Goal: Task Accomplishment & Management: Complete application form

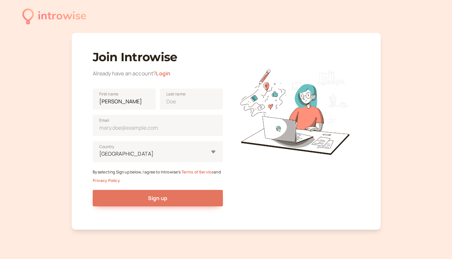
type input "[PERSON_NAME]"
type input "Akinyi"
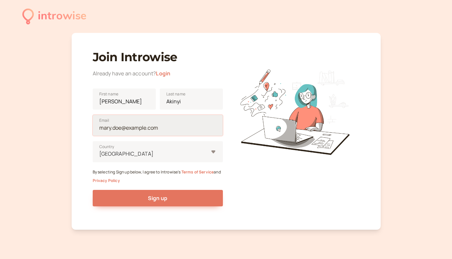
click at [109, 125] on input "Email" at bounding box center [158, 125] width 130 height 21
type input "aedakinyi@gmail.com"
click at [123, 156] on form "Adrianne First name Akinyi Last name aedakinyi@gmail.com Email United States Co…" at bounding box center [158, 150] width 130 height 134
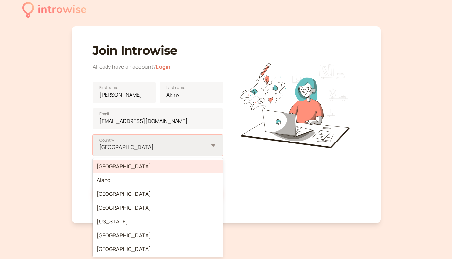
scroll to position [7, 0]
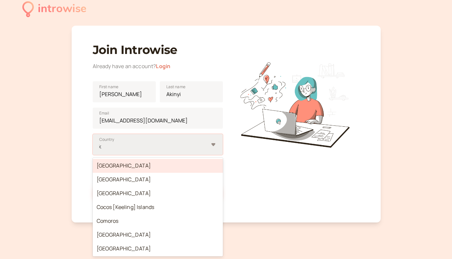
type input "ke"
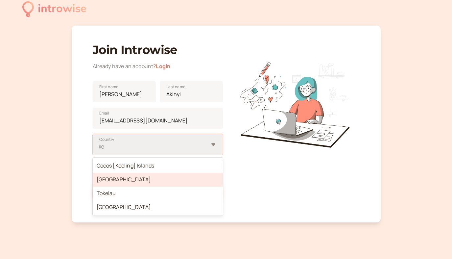
click at [104, 182] on div "Kenya" at bounding box center [158, 179] width 130 height 14
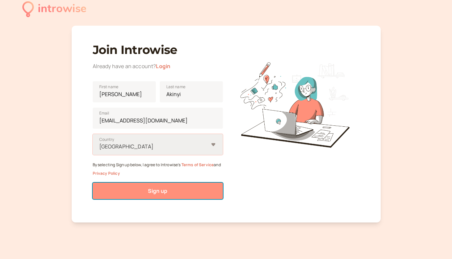
click at [153, 190] on span "Sign up" at bounding box center [157, 190] width 19 height 7
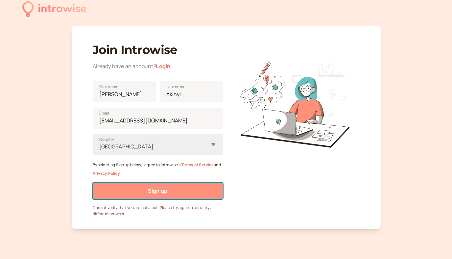
click at [207, 190] on button "Sign up" at bounding box center [158, 190] width 130 height 16
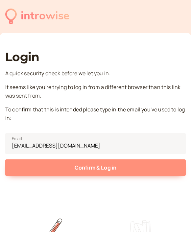
type input "aedakinyi@gmail.com"
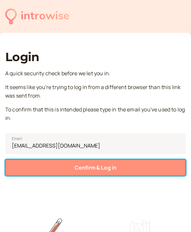
click at [68, 168] on button "Confirm & Log in" at bounding box center [95, 167] width 180 height 16
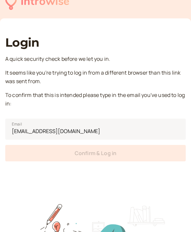
scroll to position [21, 0]
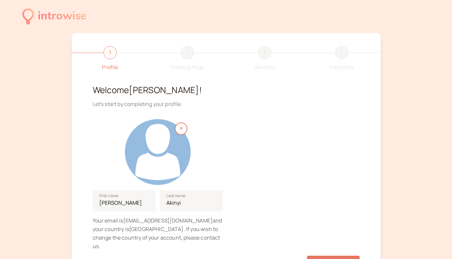
click at [168, 149] on div at bounding box center [158, 152] width 66 height 66
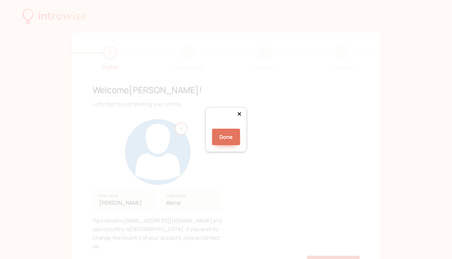
click at [191, 127] on div at bounding box center [304, 191] width 131 height 131
click at [191, 145] on div "Done" at bounding box center [226, 132] width 28 height 25
click at [191, 172] on div at bounding box center [306, 203] width 146 height 146
click at [191, 145] on button "Done" at bounding box center [226, 136] width 28 height 16
click at [191, 217] on div "Adrianne First name Akinyi Last name Your email is aedakinyi@gmail.com and your…" at bounding box center [226, 182] width 267 height 137
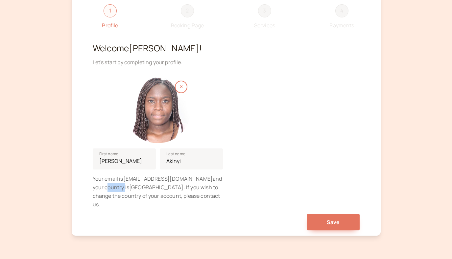
scroll to position [58, 0]
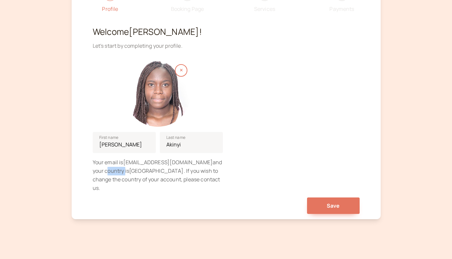
click at [191, 201] on div "Save" at bounding box center [226, 203] width 267 height 22
click at [191, 197] on button "Save" at bounding box center [333, 205] width 53 height 16
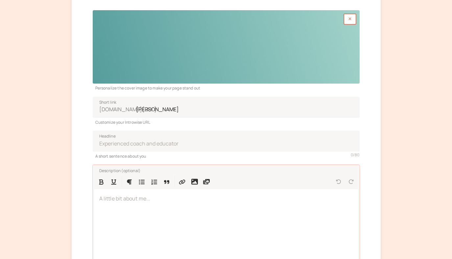
scroll to position [84, 0]
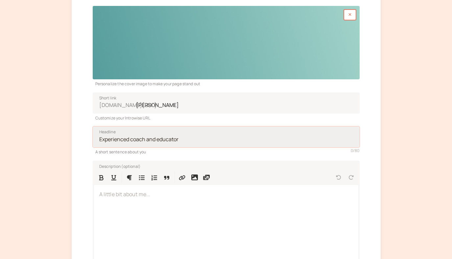
click at [191, 140] on input "Headline" at bounding box center [226, 136] width 267 height 21
click at [191, 142] on input "Headline" at bounding box center [226, 136] width 267 height 21
type input "E"
type input "Experienced ESL Tutor"
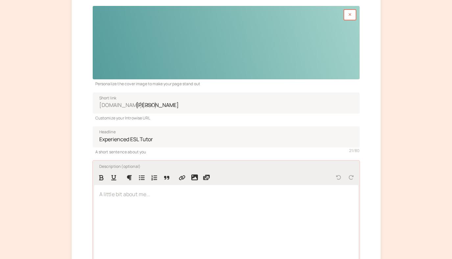
click at [191, 217] on div at bounding box center [226, 227] width 264 height 85
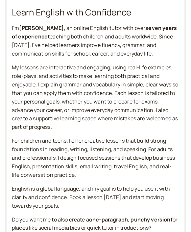
scroll to position [224, 0]
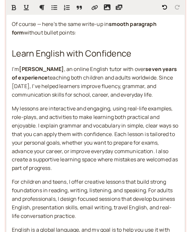
click at [12, 183] on span "For children and teens, I offer creative lessons that build strong foundations …" at bounding box center [94, 198] width 164 height 41
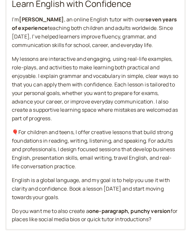
scroll to position [277, 0]
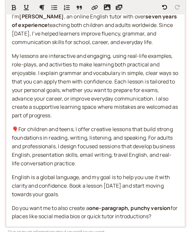
click at [148, 138] on span "🎈For children and teens, I offer creative lessons that build strong foundations…" at bounding box center [94, 145] width 164 height 41
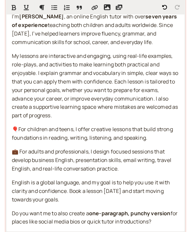
click at [158, 138] on p "🎈For children and teens, I offer creative lessons that build strong foundations…" at bounding box center [95, 133] width 167 height 17
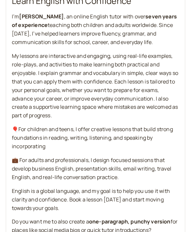
scroll to position [224, 0]
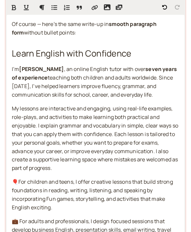
click at [49, 199] on span "🎈For children and teens, I offer creative lessons that build strong foundations…" at bounding box center [93, 194] width 162 height 33
click at [48, 201] on span "🎈For children and teens, I offer creative lessons that build strong foundations…" at bounding box center [93, 194] width 162 height 33
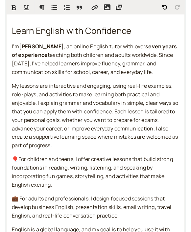
scroll to position [256, 0]
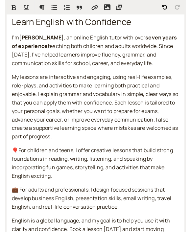
click at [64, 184] on div "Of course — here’s the same write-up in smooth paragraph form without bullet po…" at bounding box center [96, 126] width 178 height 286
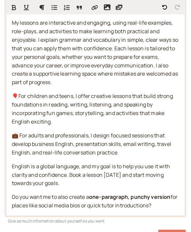
scroll to position [314, 0]
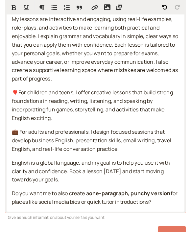
click at [106, 133] on span "💼 For adults and professionals, I design focused sessions that develop business…" at bounding box center [92, 140] width 160 height 24
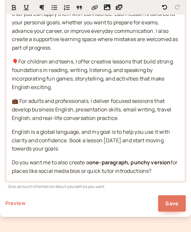
scroll to position [345, 0]
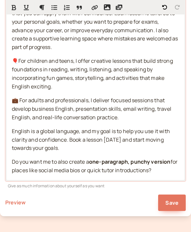
drag, startPoint x: 13, startPoint y: 163, endPoint x: 162, endPoint y: 175, distance: 149.0
click at [162, 175] on p "Do you want me to also create a one-paragraph, punchy version for places like s…" at bounding box center [95, 166] width 167 height 17
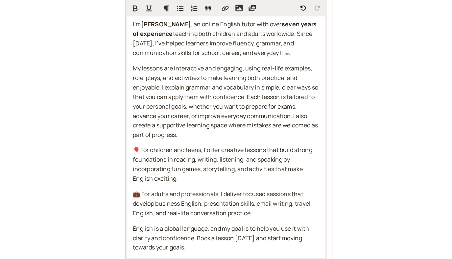
scroll to position [230, 0]
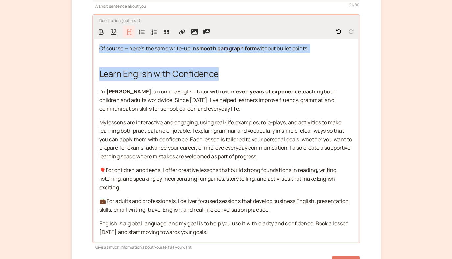
drag, startPoint x: 221, startPoint y: 75, endPoint x: 99, endPoint y: 51, distance: 124.9
click at [99, 51] on div "Of course — here’s the same write-up in smooth paragraph form without bullet po…" at bounding box center [226, 140] width 264 height 202
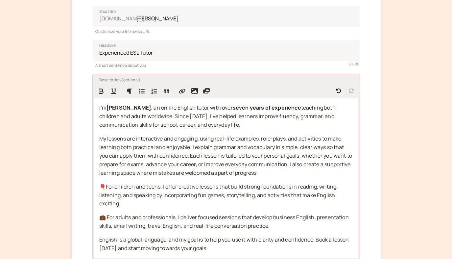
scroll to position [172, 0]
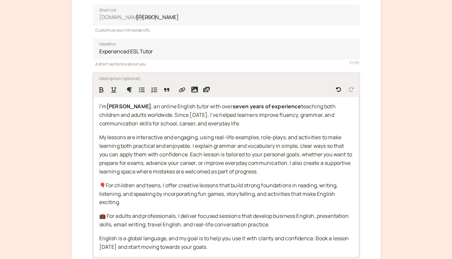
drag, startPoint x: 108, startPoint y: 107, endPoint x: 150, endPoint y: 107, distance: 42.4
click at [150, 107] on p "I’m Adrianne Akinyi , an online English tutor with over seven years of experien…" at bounding box center [226, 115] width 254 height 26
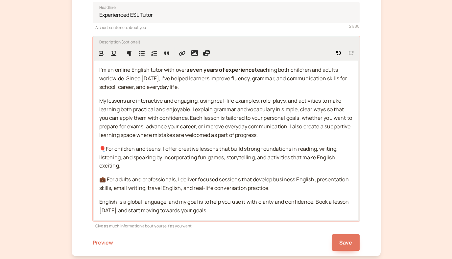
scroll to position [214, 0]
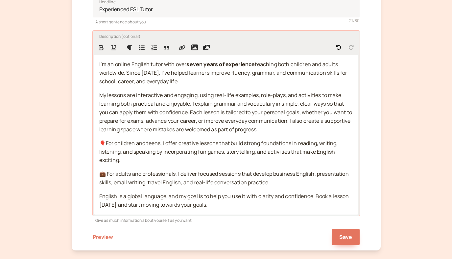
click at [99, 96] on div "I’m an online English tutor with over seven years of experience teaching both c…" at bounding box center [226, 134] width 264 height 159
drag, startPoint x: 105, startPoint y: 121, endPoint x: 152, endPoint y: 122, distance: 47.0
click at [152, 122] on span "🚀My lessons are interactive and engaging, using real-life examples, role-plays,…" at bounding box center [226, 111] width 254 height 41
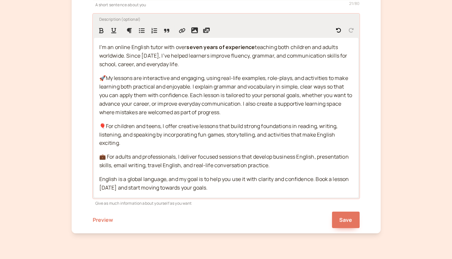
scroll to position [235, 0]
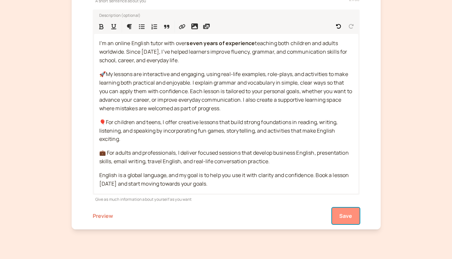
click at [191, 220] on button "Save" at bounding box center [346, 215] width 28 height 16
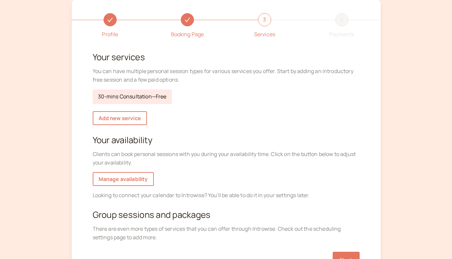
scroll to position [32, 0]
click at [117, 117] on link "Add new service" at bounding box center [120, 119] width 54 height 14
select select "30"
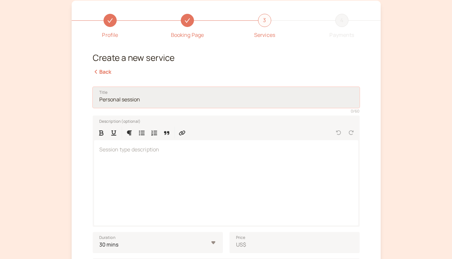
click at [144, 100] on input "Title" at bounding box center [226, 97] width 267 height 21
type input "Kids Class"
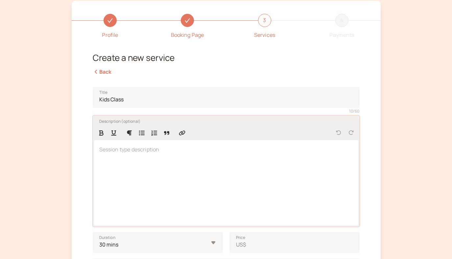
click at [160, 169] on div at bounding box center [226, 182] width 264 height 85
click at [125, 157] on div at bounding box center [226, 182] width 264 height 85
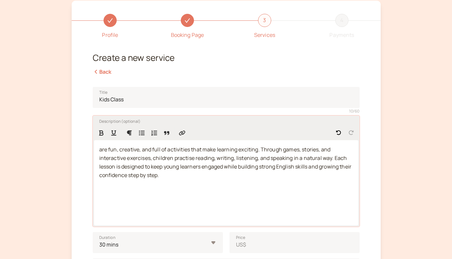
click at [102, 150] on span "are fun, creative, and full of activities that make learning exciting. Through …" at bounding box center [225, 162] width 253 height 33
click at [191, 149] on span "This is a fun, creative, and full of activities that make learning exciting. Th…" at bounding box center [225, 162] width 253 height 33
click at [191, 149] on span "This is a fun, creative, and full of activities 30minutesession that make learn…" at bounding box center [226, 162] width 254 height 33
click at [191, 149] on span "This is a fun, creative, and full of activities 30minute session that make lear…" at bounding box center [226, 162] width 254 height 33
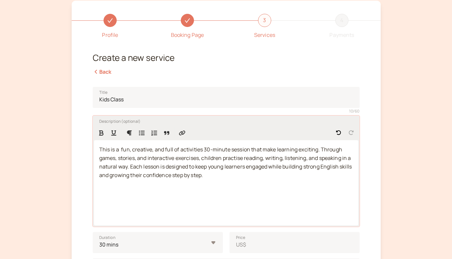
click at [191, 149] on span "This is a fun, creative, and full of activities 30-minute session that make lea…" at bounding box center [226, 162] width 254 height 33
click at [191, 159] on span "This is a fun, creative, and full of activities 30-minute session that make lea…" at bounding box center [226, 162] width 254 height 33
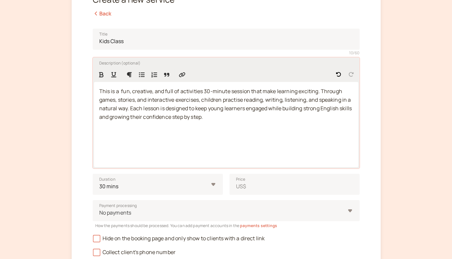
scroll to position [106, 0]
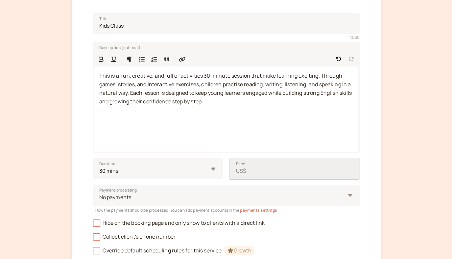
click at [191, 173] on input "Price US$" at bounding box center [294, 168] width 130 height 21
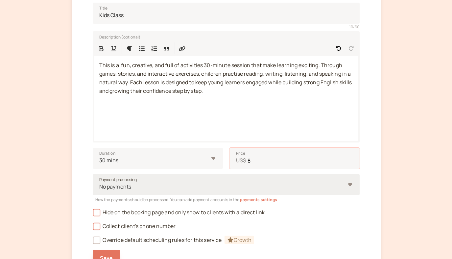
type input "8"
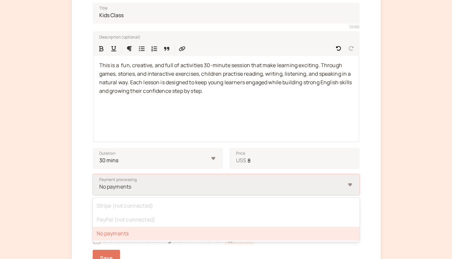
click at [191, 182] on div "No payments" at bounding box center [222, 186] width 246 height 12
click at [100, 183] on input "Payment processing option No payments selected, 3 of 3. 3 results available. Us…" at bounding box center [99, 187] width 1 height 8
click at [191, 182] on div "No payments" at bounding box center [222, 186] width 246 height 12
click at [100, 183] on input "Payment processing option No payments selected, 3 of 3. 3 results available. Us…" at bounding box center [99, 187] width 1 height 8
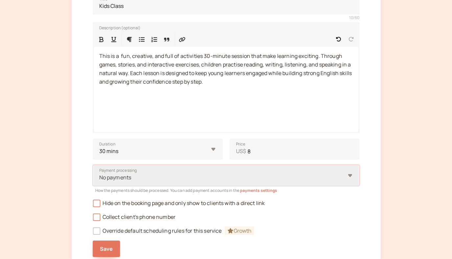
scroll to position [143, 0]
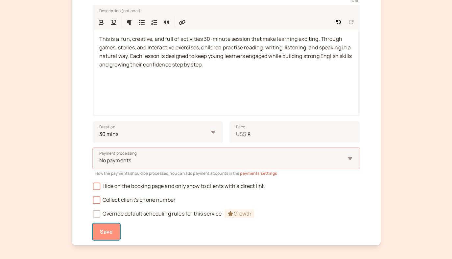
click at [109, 232] on span "Save" at bounding box center [106, 231] width 13 height 7
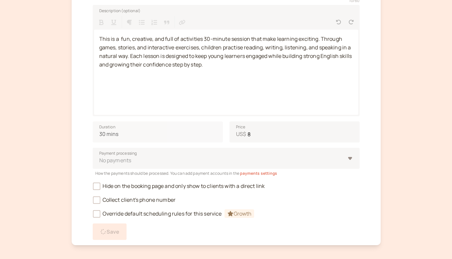
scroll to position [95, 0]
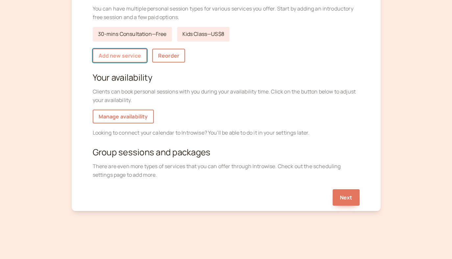
click at [121, 59] on link "Add new service" at bounding box center [120, 56] width 54 height 14
select select "30"
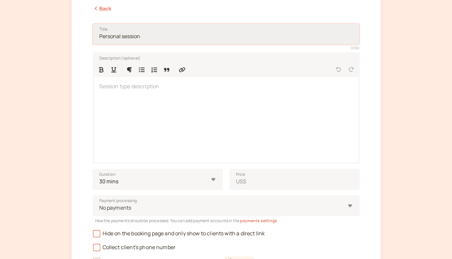
click at [124, 32] on input "Title" at bounding box center [226, 34] width 267 height 21
click at [125, 36] on input "Title" at bounding box center [226, 34] width 267 height 21
type input "Adult / Professional Student Class"
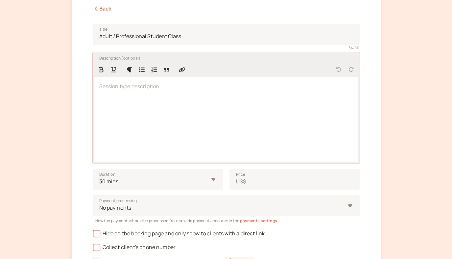
click at [132, 99] on div at bounding box center [226, 119] width 264 height 85
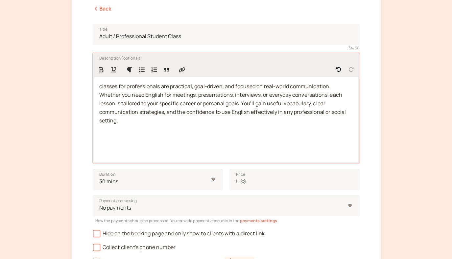
click at [99, 87] on div "classes for professionals are practical, goal-driven, and focused on real-world…" at bounding box center [226, 119] width 264 height 85
click at [172, 88] on span "The classes for professionals are practical, goal-driven, and focused on real-w…" at bounding box center [223, 102] width 248 height 41
click at [191, 103] on span "The classes for professionals and/or adults are practical, goal-driven, and foc…" at bounding box center [218, 102] width 238 height 41
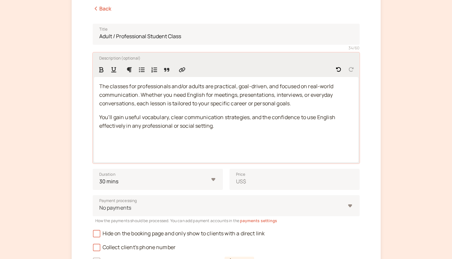
click at [141, 95] on span "The classes for professionals and/or adults are practical, goal-driven, and foc…" at bounding box center [216, 94] width 235 height 24
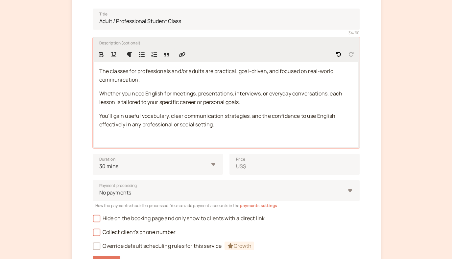
scroll to position [111, 0]
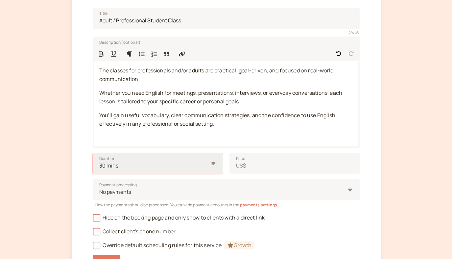
select select "60"
click option "1 hour" at bounding box center [0, 0] width 0 height 0
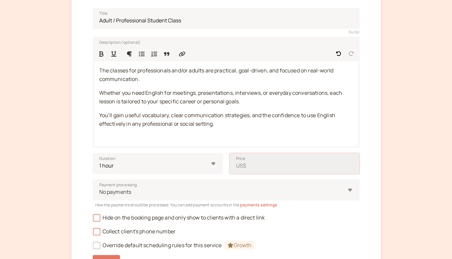
click at [191, 169] on input "Price US$" at bounding box center [294, 163] width 130 height 21
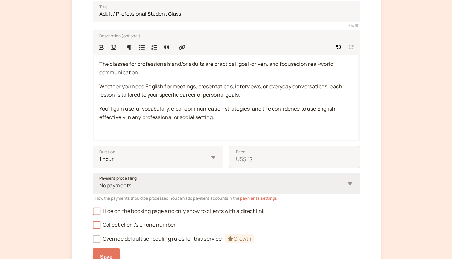
scroll to position [137, 0]
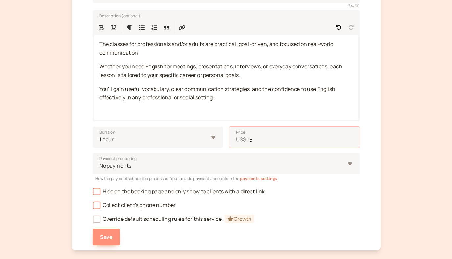
type input "15"
click at [110, 232] on span "Save" at bounding box center [106, 236] width 13 height 7
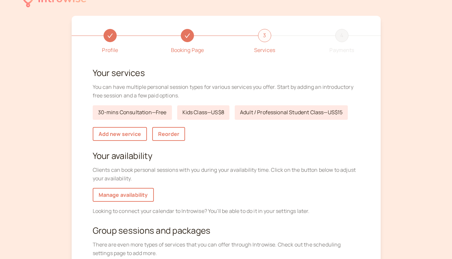
scroll to position [16, 0]
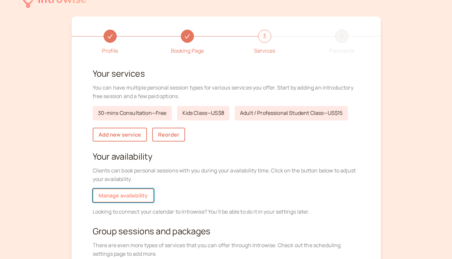
click at [138, 198] on link "Manage availability" at bounding box center [123, 195] width 61 height 14
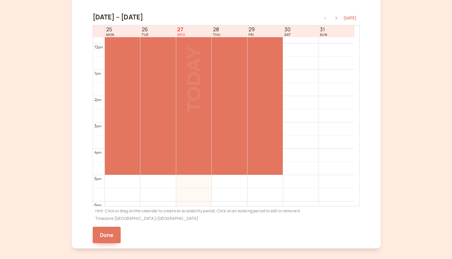
scroll to position [226, 0]
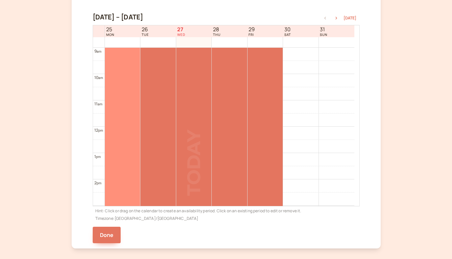
click at [122, 117] on div at bounding box center [122, 153] width 35 height 210
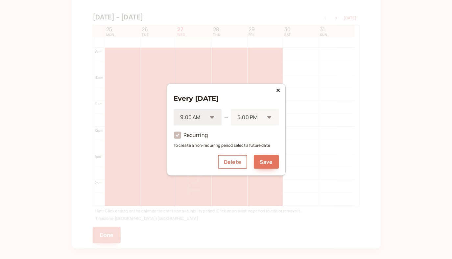
click at [191, 118] on div "9:00 AM" at bounding box center [197, 117] width 48 height 17
click at [191, 148] on div "1:00 AM" at bounding box center [197, 146] width 48 height 14
click at [191, 117] on div "5:00 PM" at bounding box center [254, 117] width 48 height 17
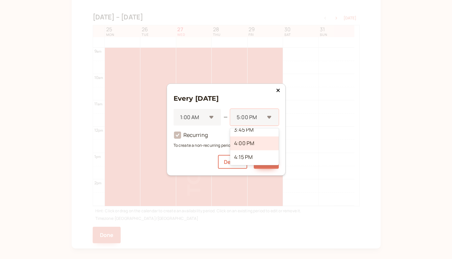
click at [191, 146] on div "4:00 PM" at bounding box center [254, 143] width 48 height 14
click at [191, 119] on div "4:00 PM" at bounding box center [254, 117] width 48 height 17
click at [191, 137] on div "4:00 AM" at bounding box center [254, 137] width 48 height 14
click at [191, 164] on button "Save" at bounding box center [266, 162] width 25 height 14
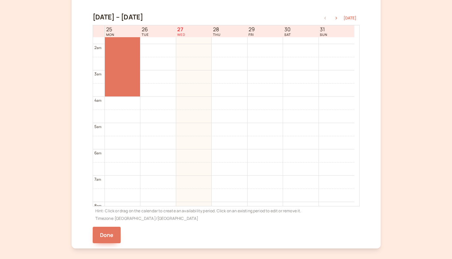
scroll to position [106, 0]
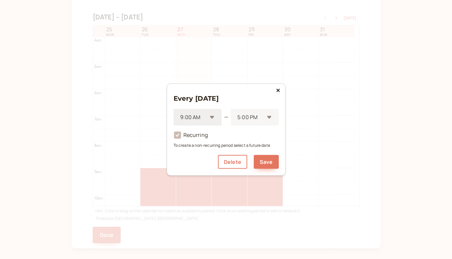
click at [191, 116] on div "9:00 AM" at bounding box center [197, 117] width 48 height 17
click at [191, 130] on div "1:00 AM" at bounding box center [197, 131] width 48 height 14
click at [191, 116] on div at bounding box center [250, 117] width 28 height 9
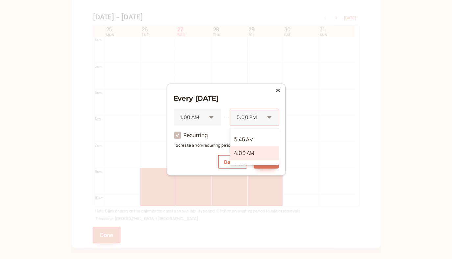
click at [191, 150] on div "4:00 AM" at bounding box center [254, 153] width 48 height 14
click at [191, 165] on button "Save" at bounding box center [266, 162] width 25 height 14
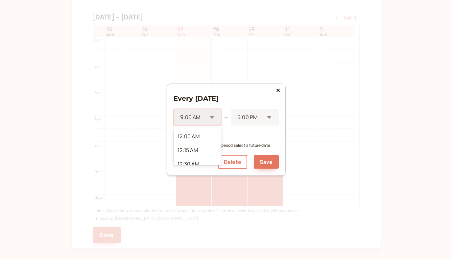
click at [191, 117] on div at bounding box center [193, 117] width 28 height 9
click at [191, 146] on div "1:00 AM" at bounding box center [197, 146] width 48 height 14
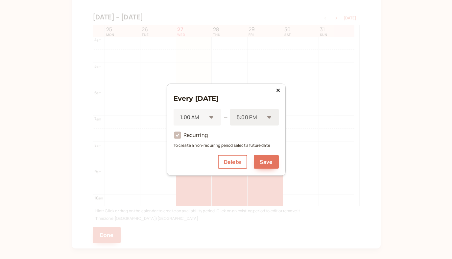
click at [191, 118] on div at bounding box center [250, 117] width 28 height 9
click at [191, 150] on div "4:00 AM" at bounding box center [254, 155] width 48 height 14
click at [191, 164] on button "Save" at bounding box center [266, 162] width 25 height 14
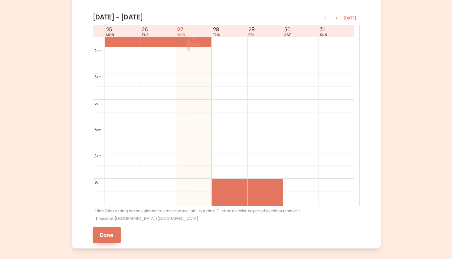
scroll to position [91, 0]
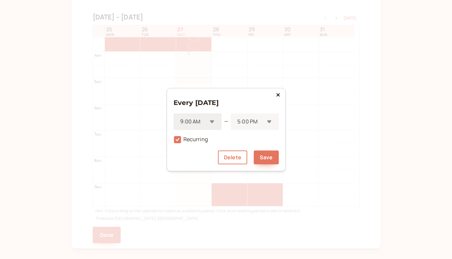
click at [191, 123] on div at bounding box center [193, 121] width 28 height 9
click at [191, 151] on div "1:00 AM" at bounding box center [197, 147] width 48 height 14
click at [191, 117] on div "5:00 PM" at bounding box center [254, 121] width 48 height 17
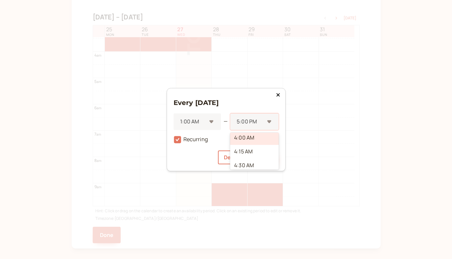
click at [191, 142] on div "4:00 AM" at bounding box center [254, 138] width 48 height 14
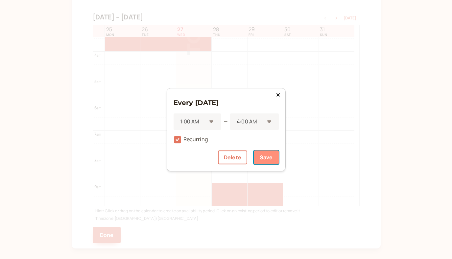
click at [191, 159] on button "Save" at bounding box center [266, 157] width 25 height 14
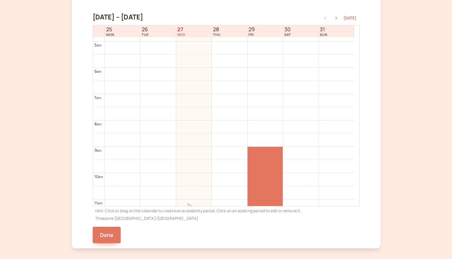
scroll to position [136, 0]
click at [191, 170] on div at bounding box center [264, 243] width 35 height 210
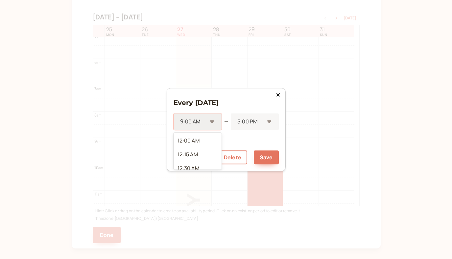
click at [191, 125] on div "9:00 AM" at bounding box center [197, 121] width 48 height 17
click at [191, 147] on div "1:00 AM" at bounding box center [197, 152] width 48 height 14
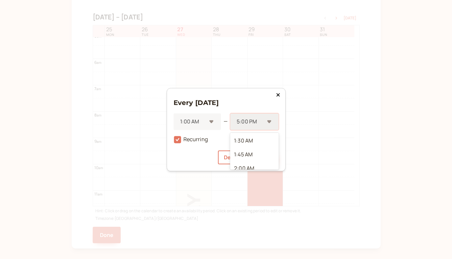
click at [191, 122] on div at bounding box center [250, 121] width 28 height 9
click at [191, 151] on div "4:00 AM" at bounding box center [254, 147] width 48 height 14
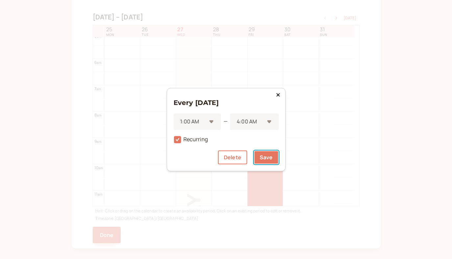
click at [191, 158] on button "Save" at bounding box center [266, 157] width 25 height 14
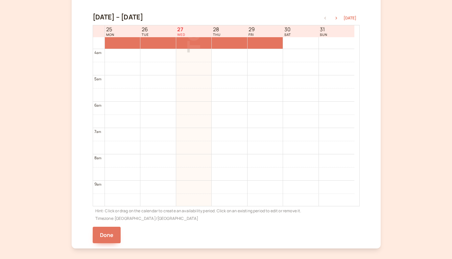
scroll to position [98, 0]
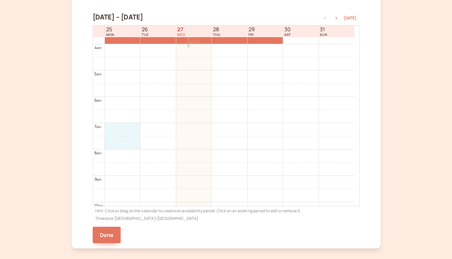
drag, startPoint x: 123, startPoint y: 126, endPoint x: 124, endPoint y: 139, distance: 13.6
click at [124, 139] on div "12 am 1 am 2 am 3 am 4 am 5 am 6 am 7 am 8 am 9 am 10 am 11 am 12 pm 1 pm 2 pm …" at bounding box center [223, 254] width 261 height 631
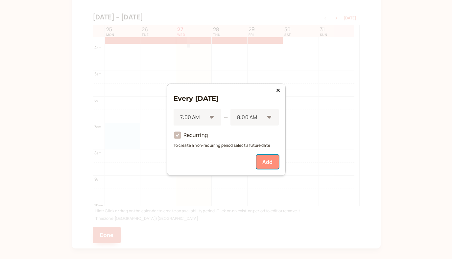
click at [191, 159] on button "Add" at bounding box center [267, 162] width 22 height 14
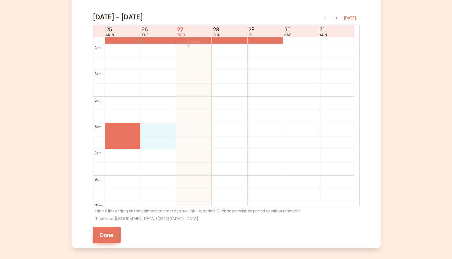
drag, startPoint x: 155, startPoint y: 128, endPoint x: 156, endPoint y: 143, distance: 14.5
click at [156, 143] on div "12 am 1 am 2 am 3 am 4 am 5 am 6 am 7 am 8 am 9 am 10 am 11 am 12 pm 1 pm 2 pm …" at bounding box center [223, 254] width 261 height 631
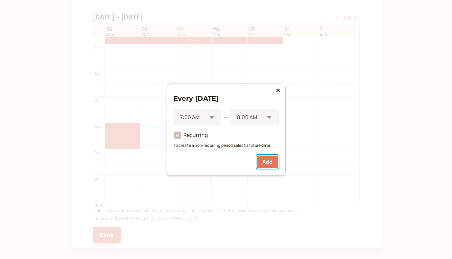
drag, startPoint x: 277, startPoint y: 162, endPoint x: 262, endPoint y: 160, distance: 15.3
click at [191, 162] on button "Add" at bounding box center [267, 162] width 22 height 14
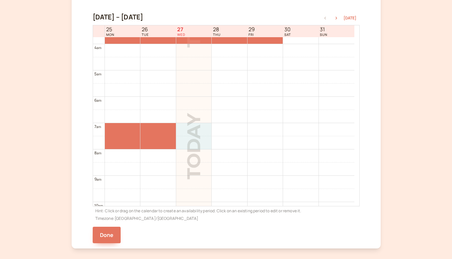
drag, startPoint x: 197, startPoint y: 130, endPoint x: 197, endPoint y: 136, distance: 5.9
click at [191, 144] on div "12 am 1 am 2 am 3 am 4 am 5 am 6 am 7 am 8 am 9 am 10 am 11 am 12 pm 1 pm 2 pm …" at bounding box center [223, 254] width 261 height 631
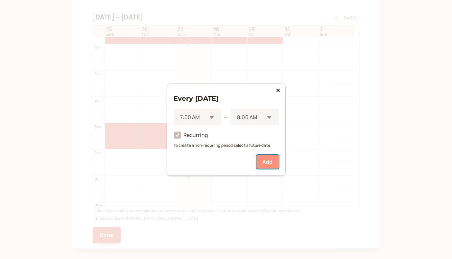
click at [191, 160] on button "Add" at bounding box center [267, 162] width 22 height 14
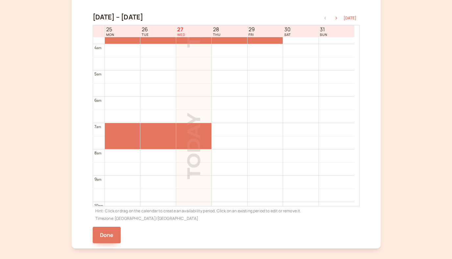
click at [191, 137] on div "12 am 1 am 2 am 3 am 4 am 5 am 6 am 7 am 8 am 9 am 10 am 11 am 12 pm 1 pm 2 pm …" at bounding box center [223, 254] width 261 height 631
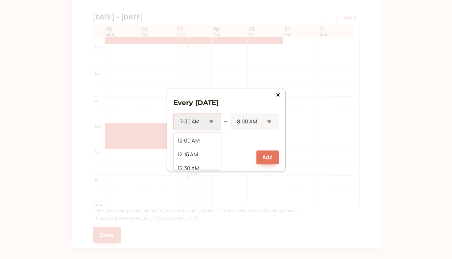
click at [191, 121] on div "7:30 AM" at bounding box center [197, 121] width 48 height 17
click at [191, 157] on div "7:00 AM" at bounding box center [197, 160] width 48 height 14
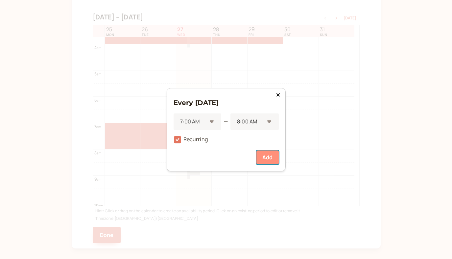
click at [191, 157] on button "Add" at bounding box center [267, 157] width 22 height 14
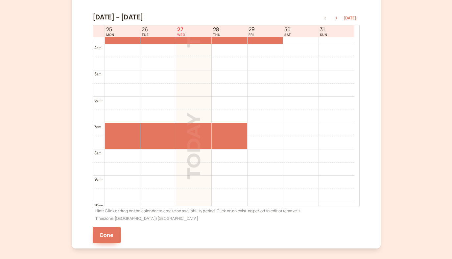
click at [191, 129] on div "12 am 1 am 2 am 3 am 4 am 5 am 6 am 7 am 8 am 9 am 10 am 11 am 12 pm 1 pm 2 pm …" at bounding box center [223, 254] width 261 height 631
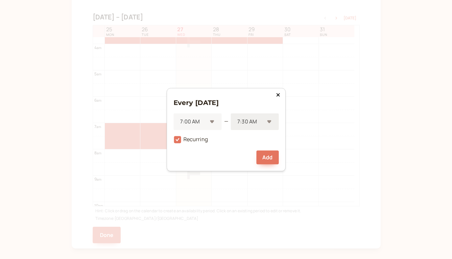
click at [191, 125] on div at bounding box center [250, 121] width 27 height 9
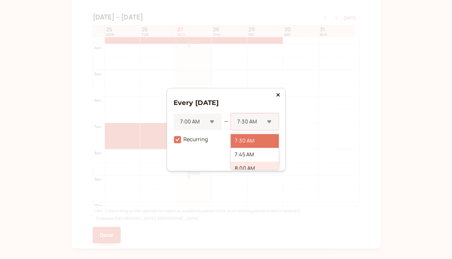
click at [191, 163] on div "8:00 AM" at bounding box center [255, 168] width 48 height 14
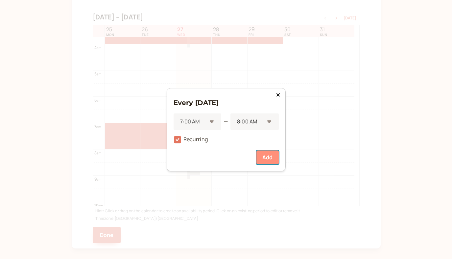
click at [191, 154] on button "Add" at bounding box center [267, 157] width 22 height 14
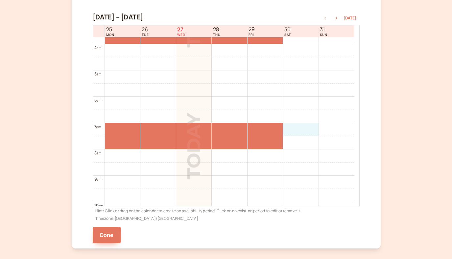
click at [191, 130] on div "12 am 1 am 2 am 3 am 4 am 5 am 6 am 7 am 8 am 9 am 10 am 11 am 12 pm 1 pm 2 pm …" at bounding box center [223, 254] width 261 height 631
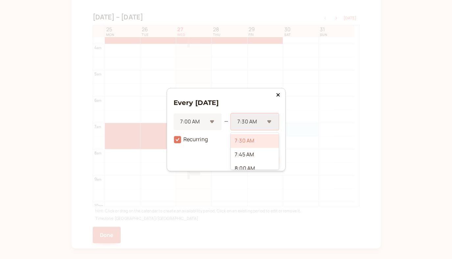
click at [191, 126] on div "7:30 AM" at bounding box center [255, 121] width 48 height 17
click at [191, 144] on div "9:00 AM" at bounding box center [255, 140] width 48 height 14
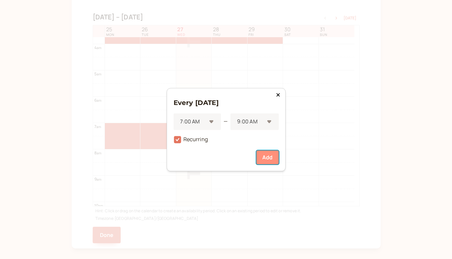
click at [191, 161] on button "Add" at bounding box center [267, 157] width 22 height 14
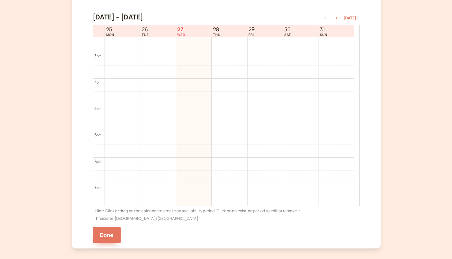
scroll to position [424, 0]
drag, startPoint x: 133, startPoint y: 169, endPoint x: 133, endPoint y: 183, distance: 13.5
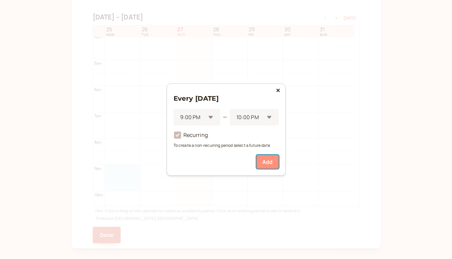
click at [191, 166] on button "Add" at bounding box center [267, 162] width 22 height 14
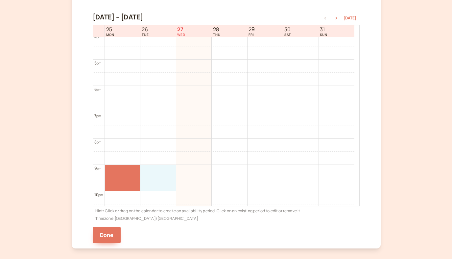
drag, startPoint x: 152, startPoint y: 171, endPoint x: 152, endPoint y: 184, distance: 13.8
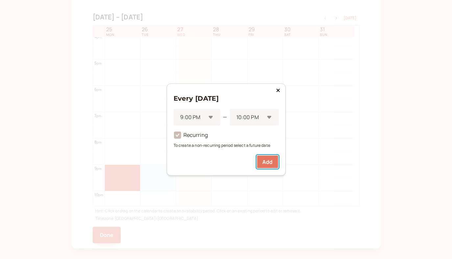
click at [191, 163] on button "Add" at bounding box center [267, 162] width 22 height 14
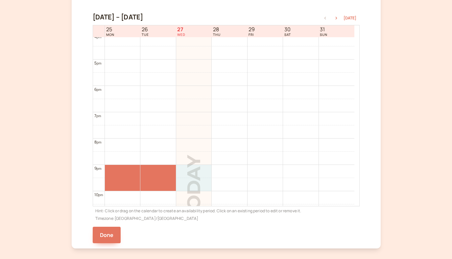
drag, startPoint x: 192, startPoint y: 169, endPoint x: 193, endPoint y: 185, distance: 16.1
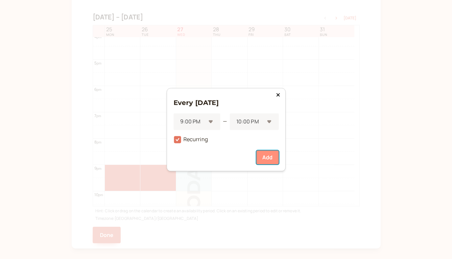
click at [191, 160] on button "Add" at bounding box center [267, 157] width 22 height 14
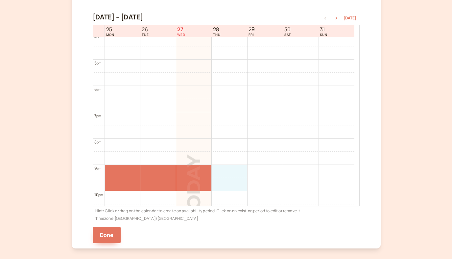
drag, startPoint x: 228, startPoint y: 173, endPoint x: 228, endPoint y: 187, distance: 14.1
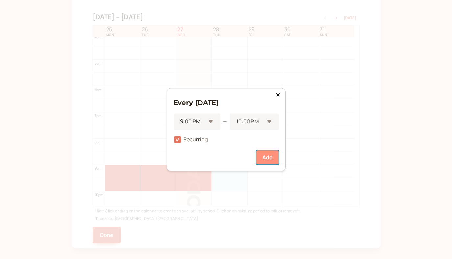
click at [191, 159] on button "Add" at bounding box center [267, 157] width 22 height 14
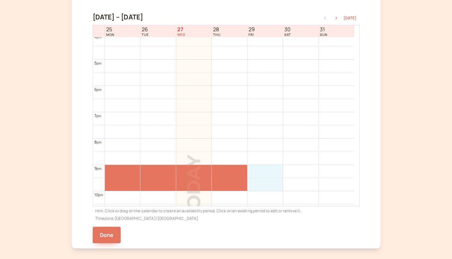
drag, startPoint x: 262, startPoint y: 171, endPoint x: 262, endPoint y: 187, distance: 16.1
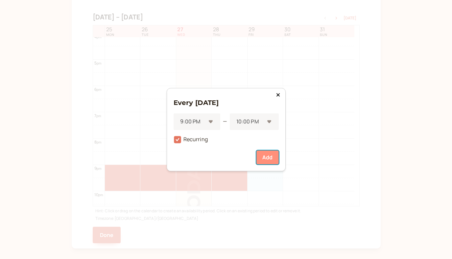
click at [191, 158] on button "Add" at bounding box center [267, 157] width 22 height 14
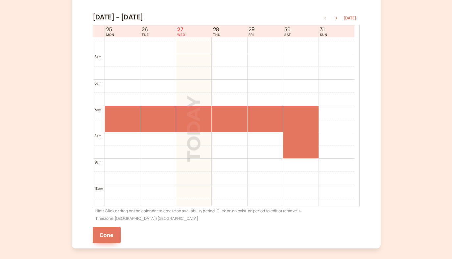
scroll to position [115, 0]
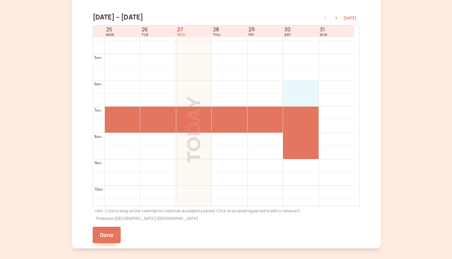
drag, startPoint x: 309, startPoint y: 85, endPoint x: 309, endPoint y: 105, distance: 19.4
click at [191, 105] on div "12 am 1 am 2 am 3 am 4 am 5 am 6 am 7 am 8 am 9 am 10 am 11 am 12 pm 1 pm 2 pm …" at bounding box center [223, 237] width 261 height 631
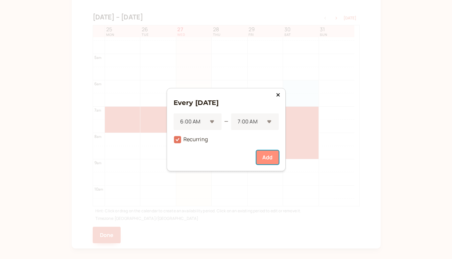
click at [191, 155] on button "Add" at bounding box center [267, 157] width 22 height 14
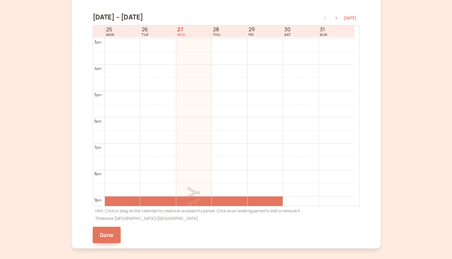
scroll to position [462, 0]
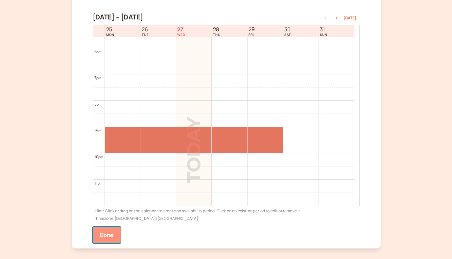
click at [110, 232] on button "Done" at bounding box center [107, 234] width 28 height 16
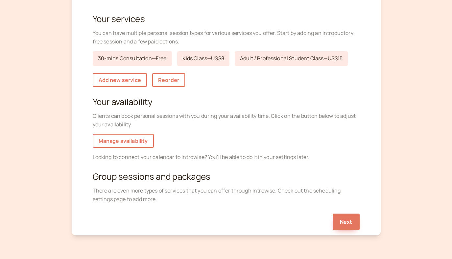
scroll to position [32, 0]
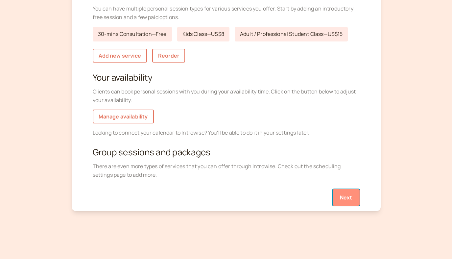
click at [191, 202] on button "Next" at bounding box center [345, 197] width 27 height 16
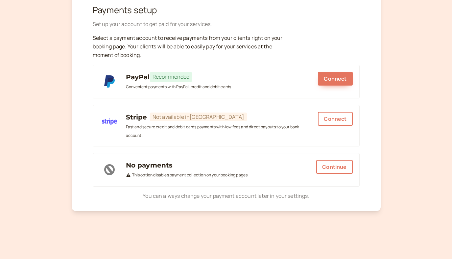
scroll to position [80, 0]
click at [191, 81] on span "Connect" at bounding box center [335, 78] width 23 height 7
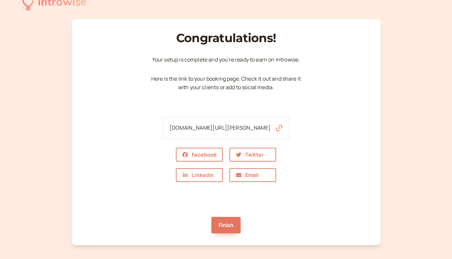
scroll to position [18, 0]
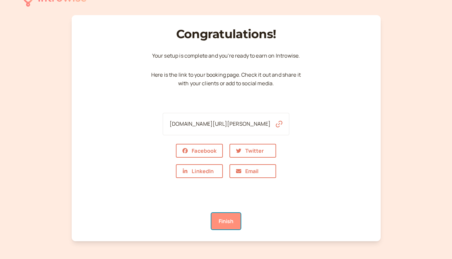
click at [229, 222] on link "Finish" at bounding box center [226, 221] width 30 height 16
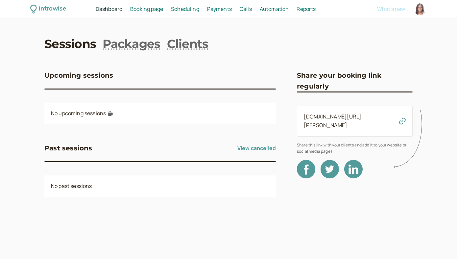
click at [217, 10] on span "Payments" at bounding box center [219, 8] width 25 height 7
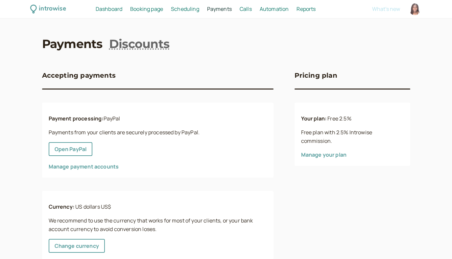
click at [155, 13] on link "Booking page Booking" at bounding box center [146, 9] width 33 height 9
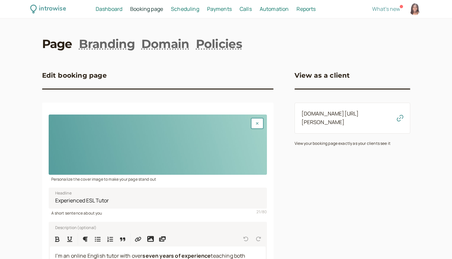
click at [113, 13] on link "Dashboard Dashboard" at bounding box center [109, 9] width 27 height 9
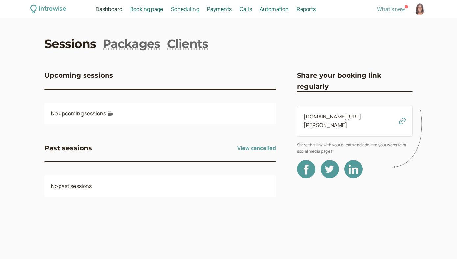
click at [312, 11] on span "Reports" at bounding box center [305, 8] width 19 height 7
select select "last30Days"
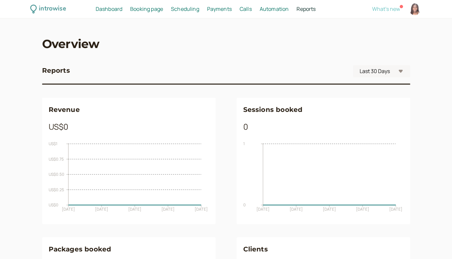
click at [391, 7] on span "What's new" at bounding box center [386, 8] width 28 height 7
click at [54, 12] on div "introwise" at bounding box center [52, 9] width 27 height 10
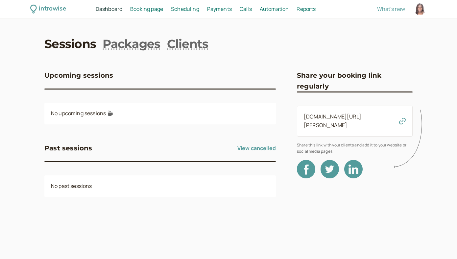
click at [416, 11] on div at bounding box center [420, 9] width 12 height 12
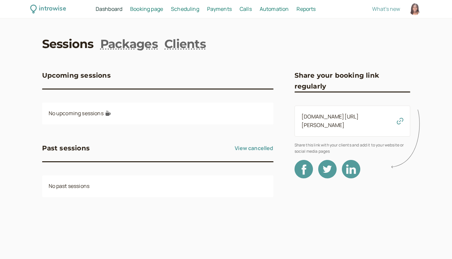
select select "Africa/Nairobi"
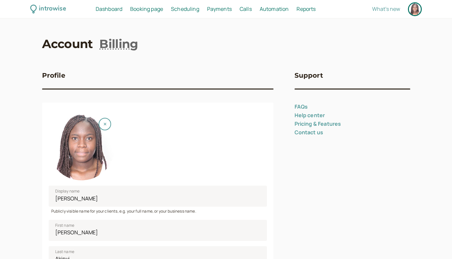
click at [113, 13] on div "introwise Dashboard Dashboard Booking page Booking Scheduling Scheduling Paymen…" at bounding box center [226, 9] width 452 height 18
click at [112, 11] on span "Dashboard" at bounding box center [109, 8] width 27 height 7
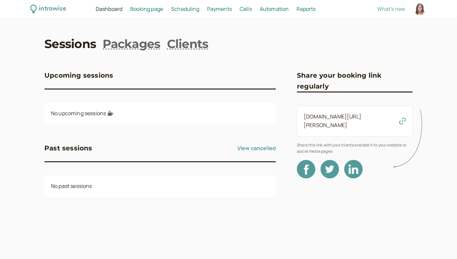
click at [153, 11] on span "Booking page" at bounding box center [146, 8] width 33 height 7
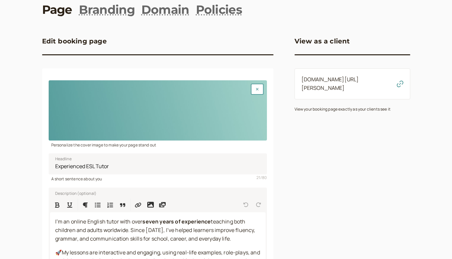
scroll to position [33, 0]
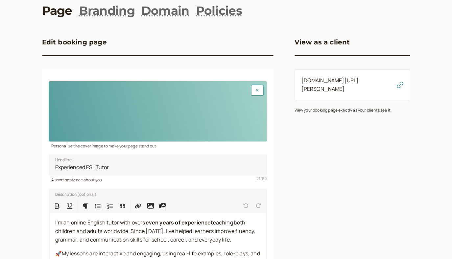
click at [400, 81] on icon "button" at bounding box center [400, 84] width 7 height 7
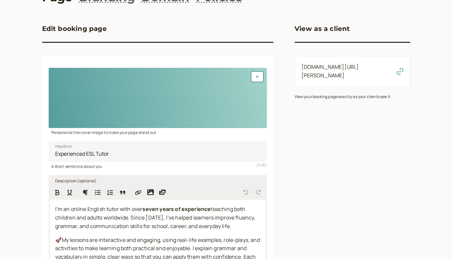
scroll to position [0, 0]
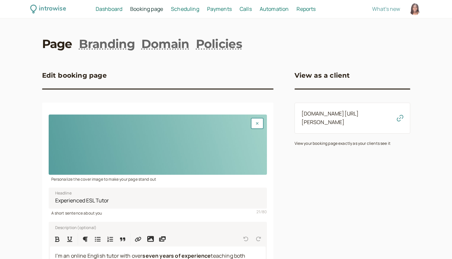
click at [192, 13] on div "introwise Dashboard Dashboard Booking page Booking Scheduling Scheduling Paymen…" at bounding box center [226, 9] width 452 height 18
click at [192, 12] on span "Scheduling" at bounding box center [185, 8] width 28 height 7
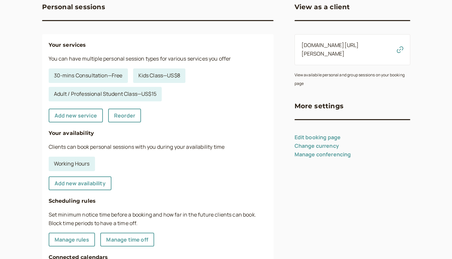
scroll to position [57, 0]
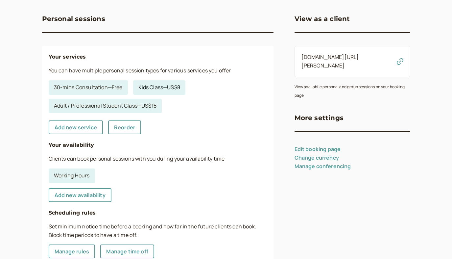
click at [151, 89] on link "Kids Class — US$8" at bounding box center [159, 87] width 52 height 14
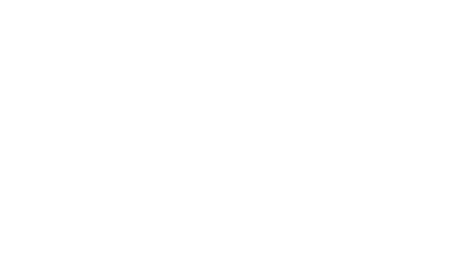
select select "30"
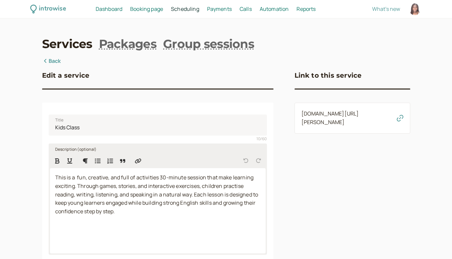
click at [229, 176] on span "This is a fun, creative, and full of activities 30-minute session that make lea…" at bounding box center [157, 193] width 204 height 41
click at [78, 185] on span "This is a fun, creative, and full of activities 30-minute session that makes le…" at bounding box center [157, 193] width 204 height 41
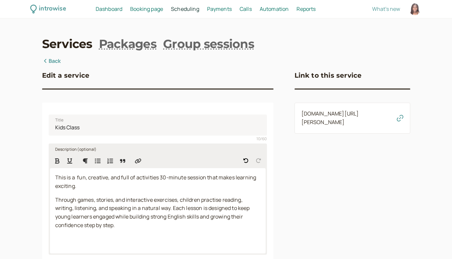
click at [171, 208] on span "Through games, stories, and interactive exercises, children practise reading, w…" at bounding box center [152, 212] width 195 height 33
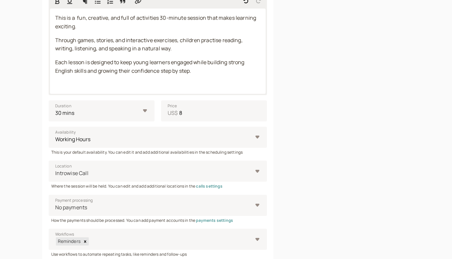
scroll to position [246, 0]
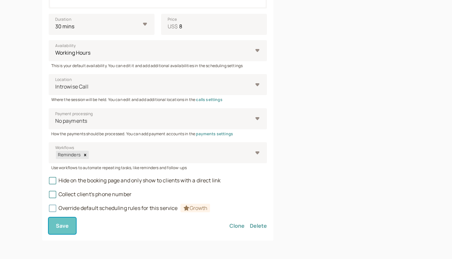
click at [64, 233] on form "Title Kids Class 10 / 60 Description (optional) This is a fun, creative, and fu…" at bounding box center [158, 48] width 218 height 370
click at [243, 117] on div at bounding box center [154, 120] width 198 height 9
click at [56, 117] on input "Payment processing No payments" at bounding box center [55, 121] width 1 height 8
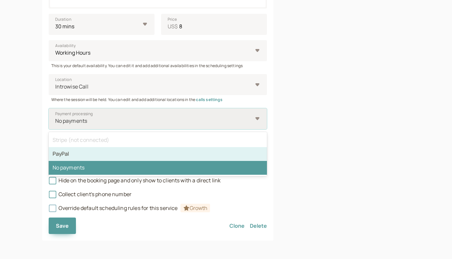
click at [182, 155] on div "PayPal" at bounding box center [158, 154] width 218 height 14
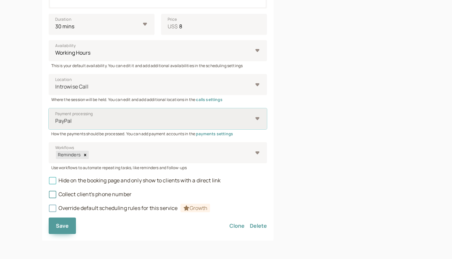
click at [102, 181] on span "Hide on the booking page and only show to clients with a direct link" at bounding box center [135, 179] width 172 height 7
click at [49, 182] on input "Hide on the booking page and only show to clients with a direct link" at bounding box center [49, 182] width 0 height 0
click at [102, 181] on span "Hide on the booking page and only show to clients with a direct link" at bounding box center [135, 179] width 172 height 7
click at [49, 182] on input "Hide on the booking page and only show to clients with a direct link" at bounding box center [49, 182] width 0 height 0
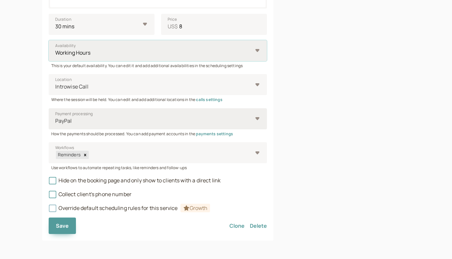
click at [245, 54] on select "Working Hours" at bounding box center [158, 50] width 218 height 21
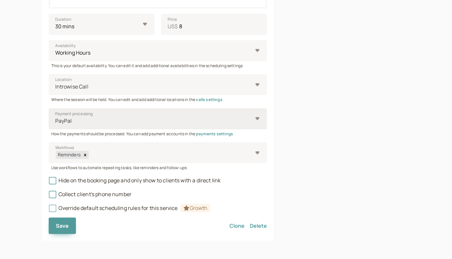
click at [217, 101] on link "calls settings" at bounding box center [209, 100] width 26 height 6
click at [64, 229] on button "Save" at bounding box center [63, 225] width 28 height 16
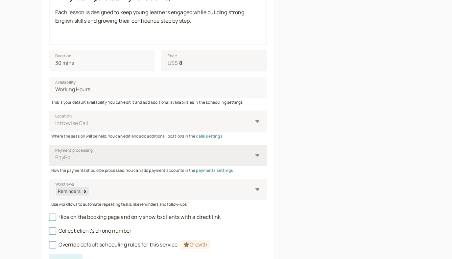
scroll to position [198, 0]
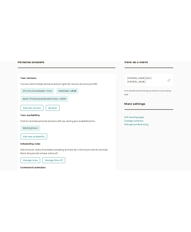
scroll to position [95, 0]
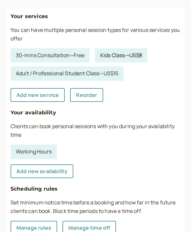
click at [114, 54] on link "Kids Class — US$8" at bounding box center [121, 55] width 52 height 14
select select "30"
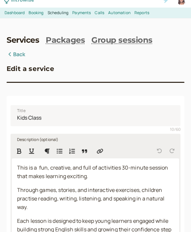
scroll to position [11, 0]
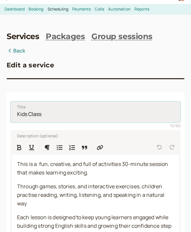
click at [17, 115] on input "Kids Class" at bounding box center [96, 112] width 170 height 21
paste input "🎈"
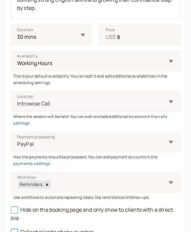
scroll to position [331, 0]
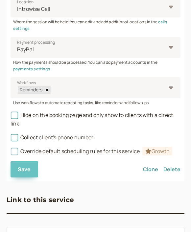
type input "🎈Kids Class"
click at [31, 173] on button "Save" at bounding box center [25, 169] width 28 height 16
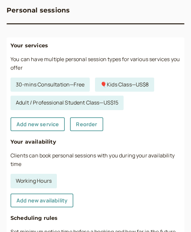
scroll to position [63, 0]
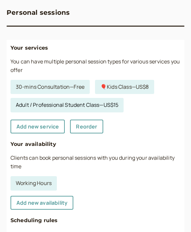
click at [57, 107] on link "Adult / Professional Student Class — US$15" at bounding box center [67, 105] width 113 height 14
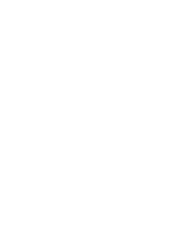
select select "60"
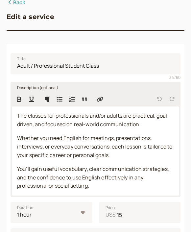
scroll to position [5, 0]
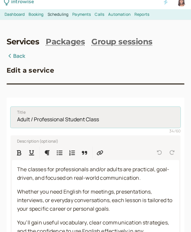
click at [19, 119] on input "Adult / Professional Student Class" at bounding box center [96, 117] width 170 height 21
paste input "💼"
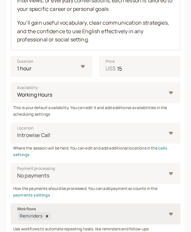
scroll to position [300, 0]
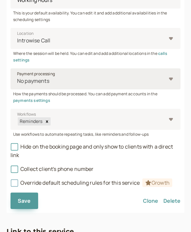
type input "💼Adult / Professional Student Class"
click at [114, 86] on div "No payments" at bounding box center [91, 81] width 149 height 12
click at [17, 85] on input "Payment processing No payments" at bounding box center [16, 81] width 1 height 8
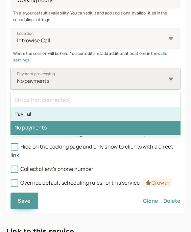
click at [61, 115] on div "PayPal" at bounding box center [96, 114] width 170 height 14
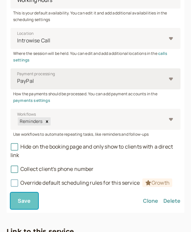
click at [30, 198] on span "Save" at bounding box center [24, 200] width 13 height 7
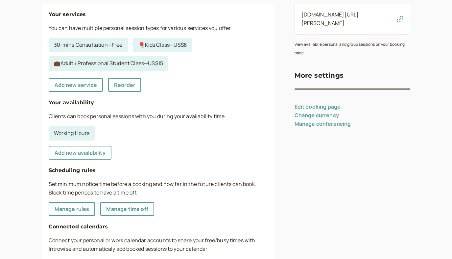
scroll to position [100, 0]
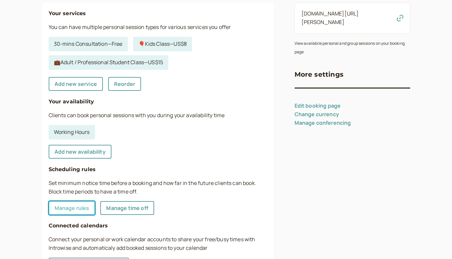
click at [85, 212] on link "Manage rules" at bounding box center [72, 208] width 47 height 14
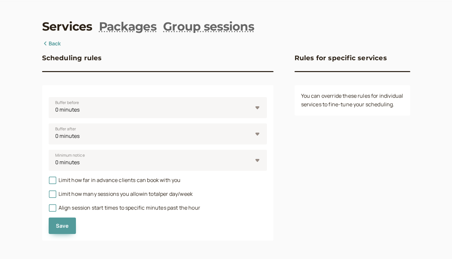
scroll to position [17, 0]
click option "5 minutes" at bounding box center [0, 0] width 0 height 0
select select "0"
click option "0 minutes" at bounding box center [0, 0] width 0 height 0
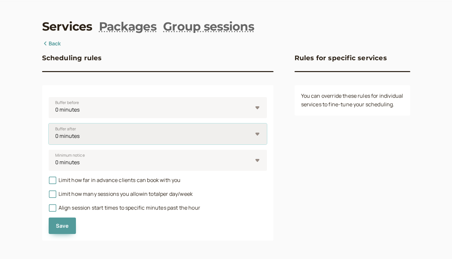
select select "5"
click option "5 minutes" at bounding box center [0, 0] width 0 height 0
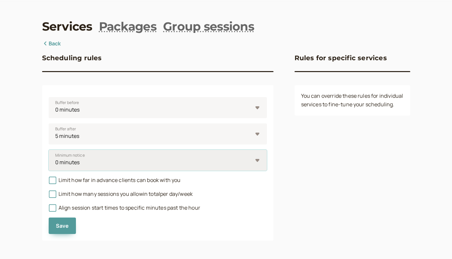
click at [49, 149] on select "0 minutes 5 minutes 10 minutes 15 minutes 30 minutes 45 minutes 1 hour 1.5 hour…" at bounding box center [158, 159] width 218 height 21
select select "1440"
click option "24 hours" at bounding box center [0, 0] width 0 height 0
click at [73, 228] on button "Save" at bounding box center [63, 225] width 28 height 16
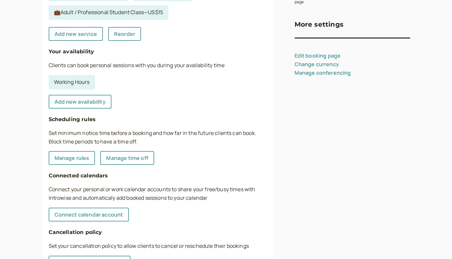
scroll to position [185, 0]
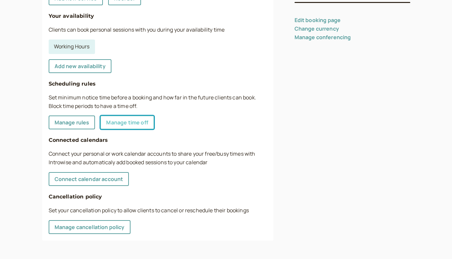
click at [136, 126] on link "Manage time off" at bounding box center [127, 122] width 54 height 14
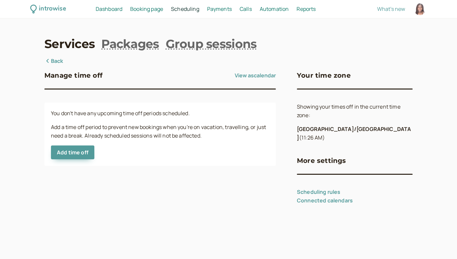
click at [110, 9] on span "Dashboard" at bounding box center [109, 8] width 27 height 7
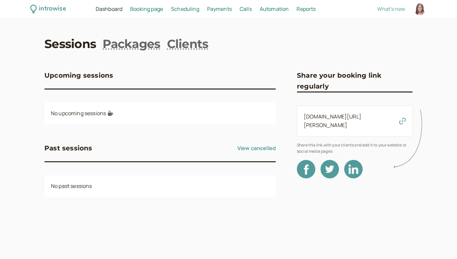
click at [224, 12] on span "Payments" at bounding box center [219, 8] width 25 height 7
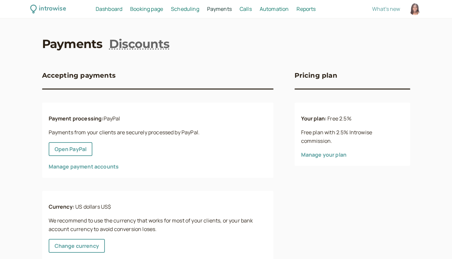
click at [245, 10] on span "Calls" at bounding box center [245, 8] width 12 height 7
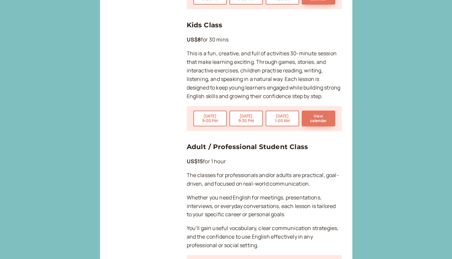
scroll to position [390, 0]
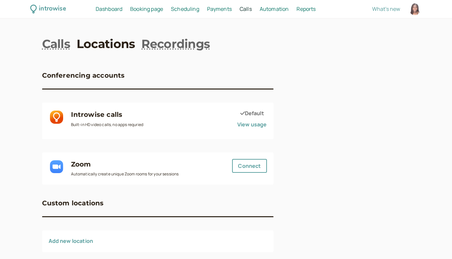
scroll to position [11, 0]
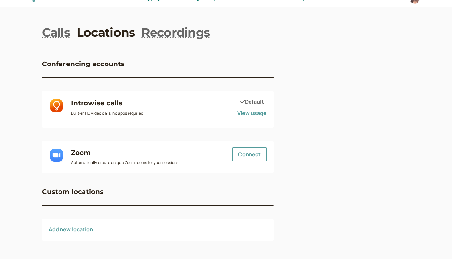
click at [79, 227] on link "Add new location" at bounding box center [71, 228] width 45 height 7
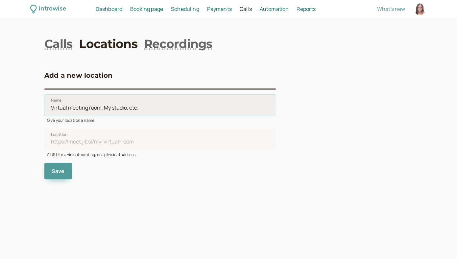
click at [125, 112] on input "Name" at bounding box center [159, 105] width 231 height 21
type input "z"
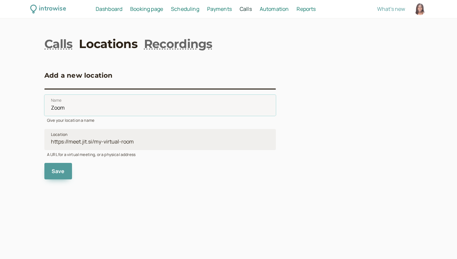
type input "Zoom"
click at [82, 147] on input "Location" at bounding box center [159, 139] width 231 height 21
paste input "https://us05web.zoom.us/j/6754063815?pwd=6akUJ8IiqDpkRHnaZ3bqq9afMuvTz3.1"
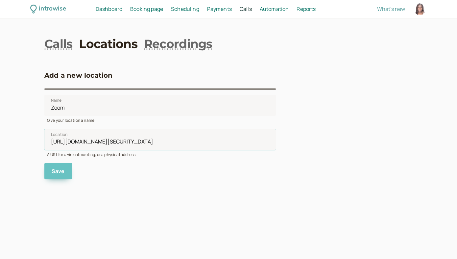
type input "https://us05web.zoom.us/j/6754063815?pwd=6akUJ8IiqDpkRHnaZ3bqq9afMuvTz3.1"
click at [57, 174] on span "Save" at bounding box center [58, 170] width 13 height 7
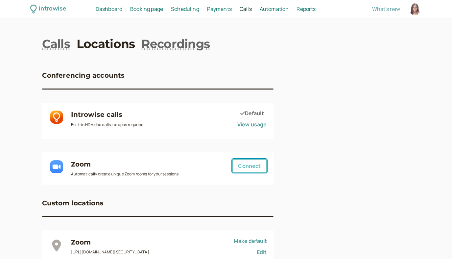
click at [253, 167] on button "Connect" at bounding box center [249, 166] width 34 height 14
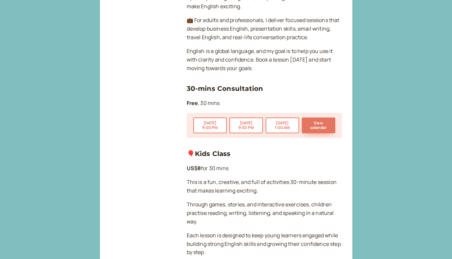
scroll to position [201, 0]
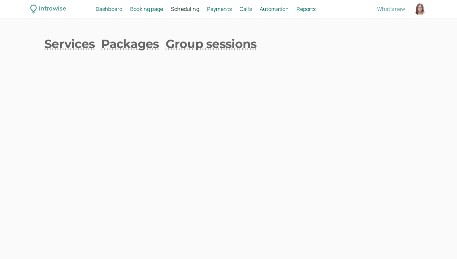
click at [176, 8] on span "Scheduling" at bounding box center [185, 8] width 28 height 7
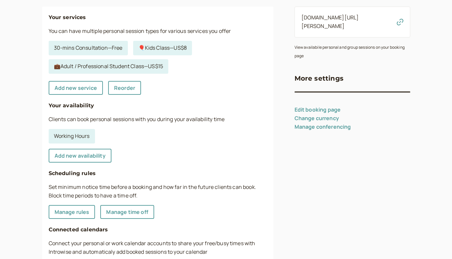
scroll to position [94, 0]
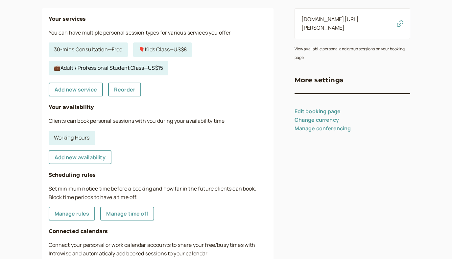
click at [135, 69] on link "💼Adult / Professional Student Class — US$15" at bounding box center [109, 68] width 120 height 14
select select "60"
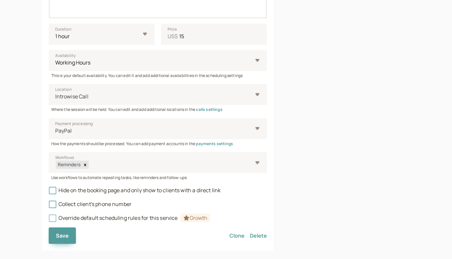
scroll to position [237, 0]
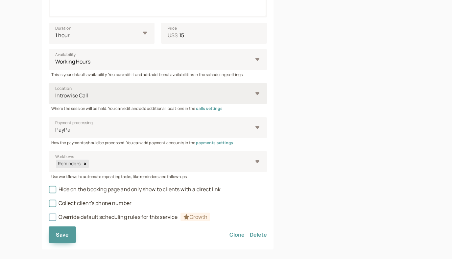
click at [251, 95] on fieldset "Title 💼Adult / Professional Student Class 36 / 60 Description (optional) The cl…" at bounding box center [158, 46] width 218 height 349
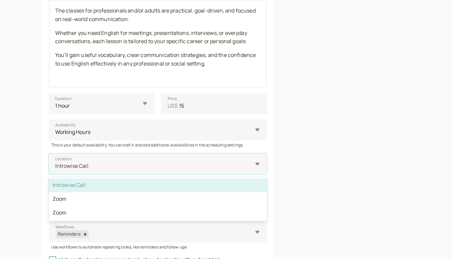
scroll to position [168, 0]
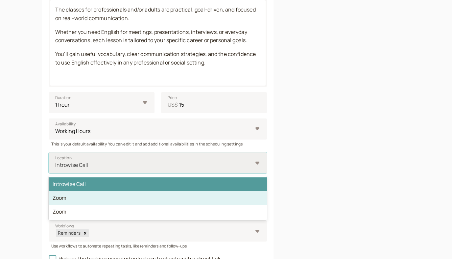
click at [102, 198] on div "Zoom" at bounding box center [158, 198] width 218 height 14
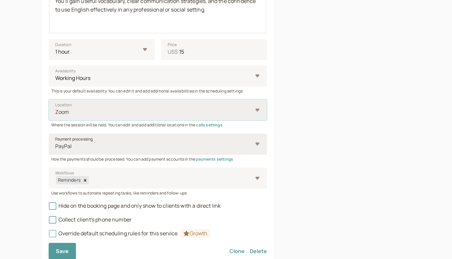
scroll to position [246, 0]
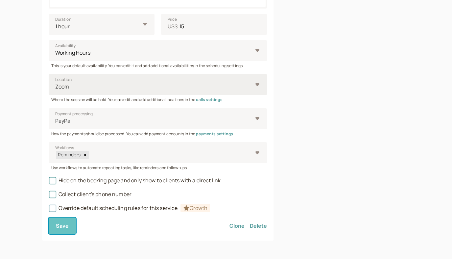
click at [70, 233] on button "Save" at bounding box center [63, 225] width 28 height 16
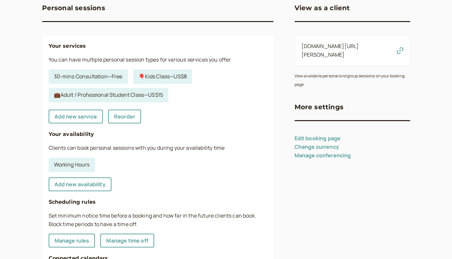
scroll to position [36, 0]
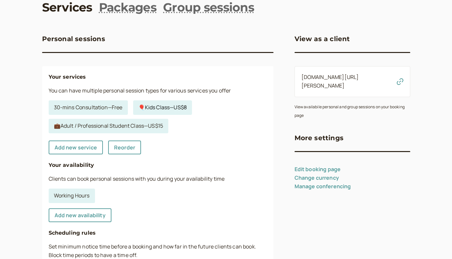
click at [165, 110] on link "🎈Kids Class — US$8" at bounding box center [162, 107] width 59 height 14
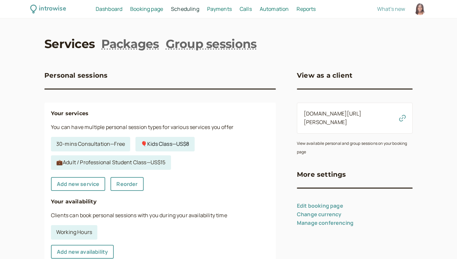
select select "30"
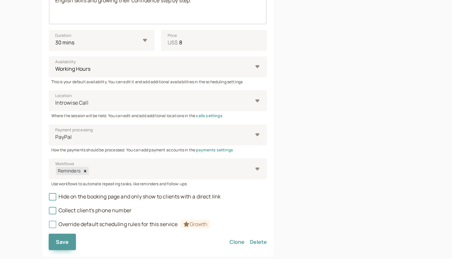
scroll to position [246, 0]
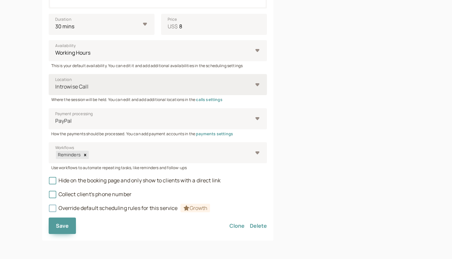
click at [191, 91] on fieldset "Title 🎈Kids Class 12 / 60 Description (optional) This is a fun, creative, and f…" at bounding box center [158, 37] width 218 height 349
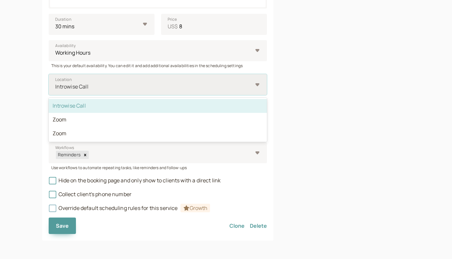
scroll to position [160, 0]
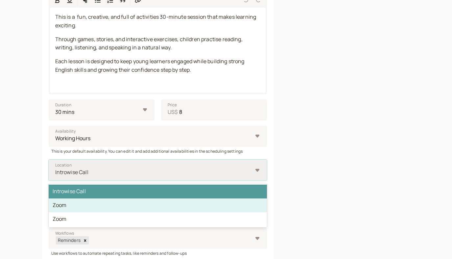
click at [90, 206] on div "Zoom" at bounding box center [158, 205] width 218 height 14
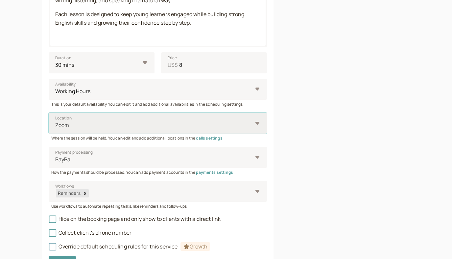
scroll to position [246, 0]
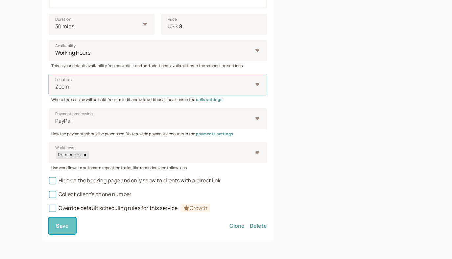
click at [69, 227] on button "Save" at bounding box center [63, 225] width 28 height 16
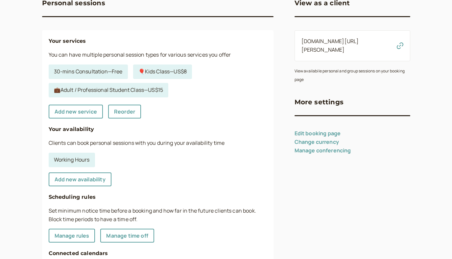
scroll to position [71, 0]
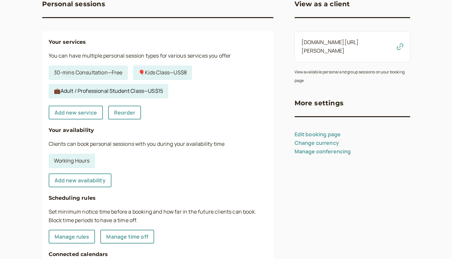
click at [144, 91] on link "💼Adult / Professional Student Class — US$15" at bounding box center [109, 91] width 120 height 14
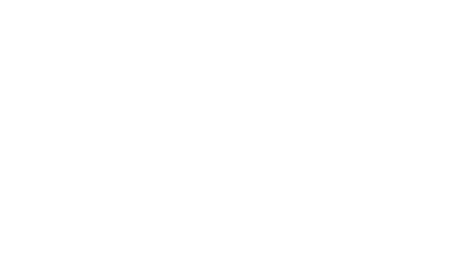
select select "60"
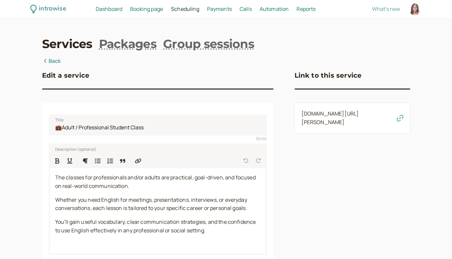
click at [103, 12] on span "Dashboard" at bounding box center [109, 8] width 27 height 7
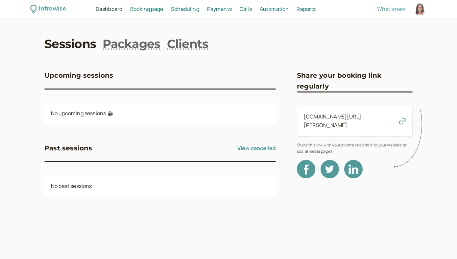
click at [404, 118] on icon at bounding box center [409, 138] width 33 height 65
click at [400, 117] on icon at bounding box center [409, 138] width 33 height 65
click at [402, 118] on icon at bounding box center [409, 138] width 33 height 65
click at [349, 116] on link "[DOMAIN_NAME][URL][PERSON_NAME]" at bounding box center [332, 121] width 57 height 16
click at [187, 7] on span "Scheduling" at bounding box center [185, 8] width 28 height 7
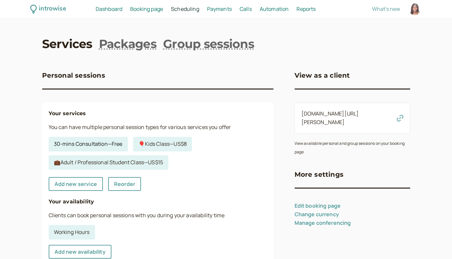
click at [89, 140] on link "30-mins Consultation — Free" at bounding box center [88, 144] width 79 height 14
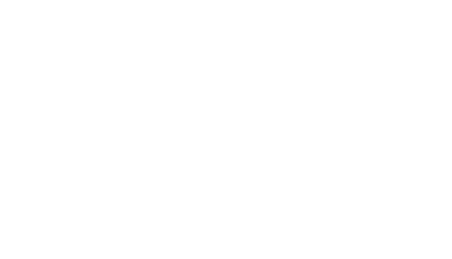
select select "30"
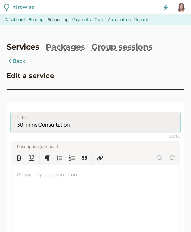
click at [80, 126] on input "30-mins Consultation" at bounding box center [96, 122] width 170 height 21
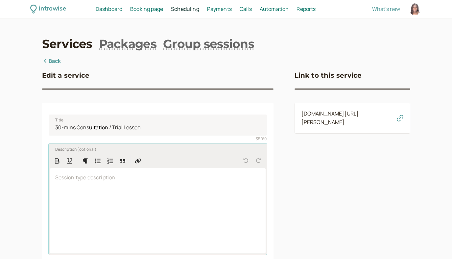
click at [116, 199] on div at bounding box center [158, 210] width 216 height 85
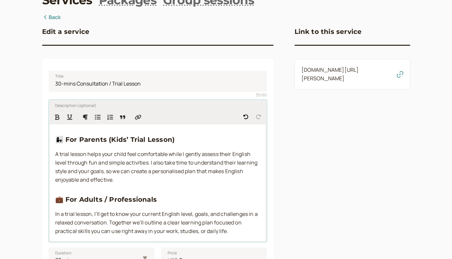
scroll to position [46, 0]
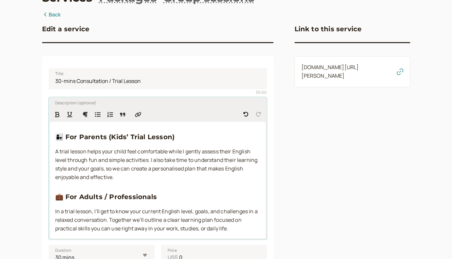
click at [173, 171] on span "A trial lesson helps your child feel comfortable while I gently assess their En…" at bounding box center [156, 164] width 203 height 33
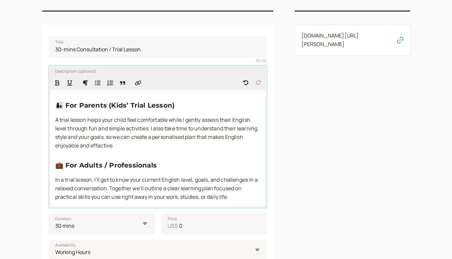
scroll to position [78, 0]
click at [150, 51] on input "30-mins Consultation / Trial Lesson" at bounding box center [158, 47] width 218 height 21
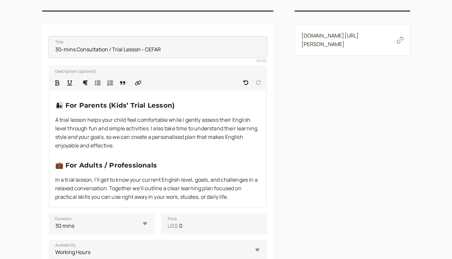
type input "30-mins Consultation / Trial Lesson - CEFAR"
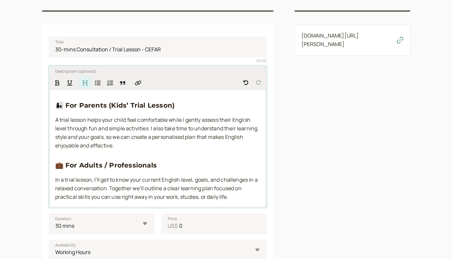
click at [179, 108] on h3 "👩‍👧 For Parents (Kids’ Trial Lesson)" at bounding box center [157, 105] width 205 height 11
click at [211, 152] on div "👩‍👧 For Parents (Kids’ Trial Lesson) A trial lesson helps your child feel comfo…" at bounding box center [158, 148] width 216 height 116
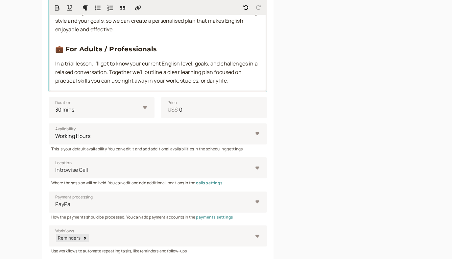
scroll to position [225, 0]
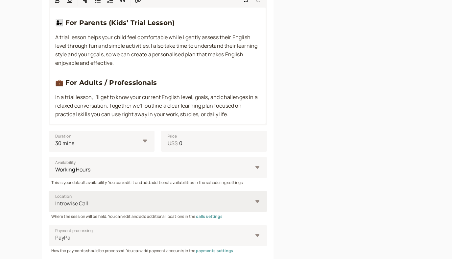
click at [256, 137] on fieldset "Title 30-mins Consultation / Trial Lesson - CEFAR 43 / 60 Description (optional…" at bounding box center [158, 139] width 218 height 380
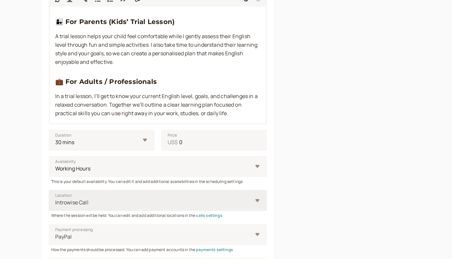
scroll to position [162, 0]
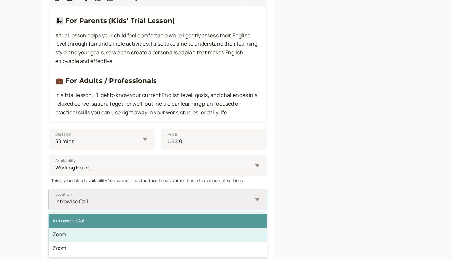
click at [97, 232] on div "Zoom" at bounding box center [158, 234] width 218 height 14
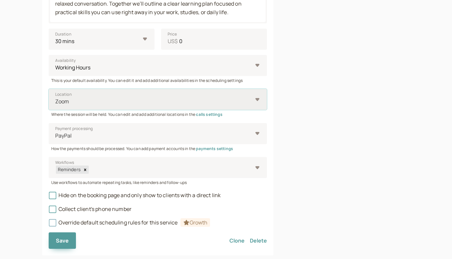
scroll to position [277, 0]
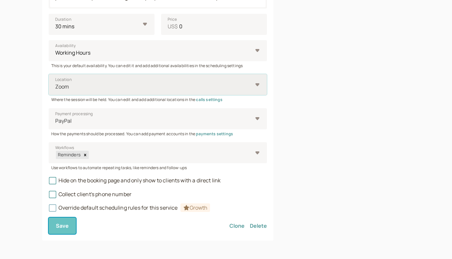
click at [60, 229] on span "Save" at bounding box center [62, 225] width 13 height 7
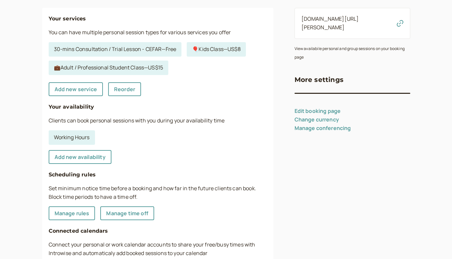
scroll to position [49, 0]
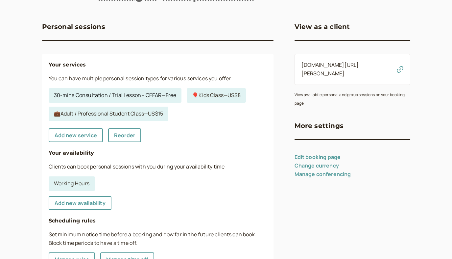
click at [173, 96] on link "30-mins Consultation / Trial Lesson - CEFAR — Free" at bounding box center [115, 95] width 133 height 14
select select "30"
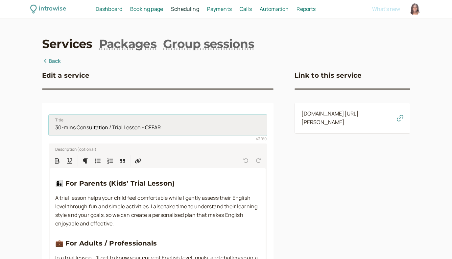
drag, startPoint x: 141, startPoint y: 129, endPoint x: 172, endPoint y: 128, distance: 31.2
click at [172, 128] on input "30-mins Consultation / Trial Lesson - CEFAR" at bounding box center [158, 124] width 218 height 21
type input "30-mins Consultation / Trial Lesson"
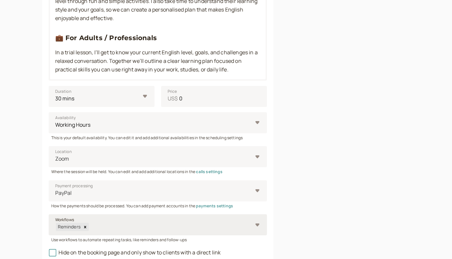
scroll to position [277, 0]
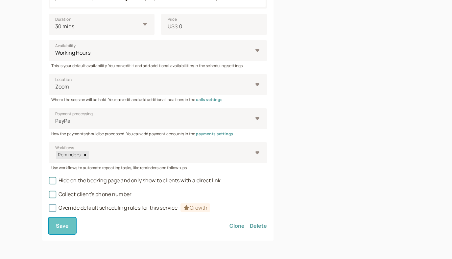
click at [59, 225] on span "Save" at bounding box center [62, 225] width 13 height 7
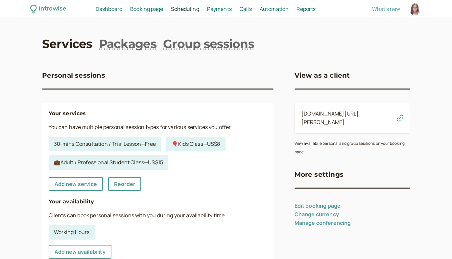
click at [107, 10] on span "Dashboard" at bounding box center [109, 8] width 27 height 7
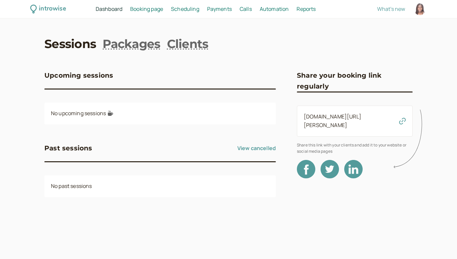
click at [361, 115] on link "[DOMAIN_NAME][URL][PERSON_NAME]" at bounding box center [332, 121] width 57 height 16
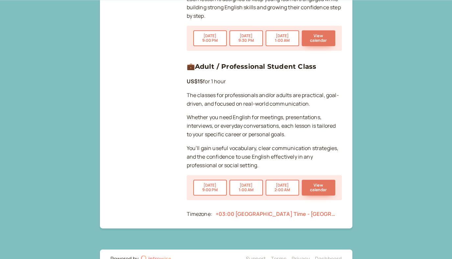
scroll to position [627, 0]
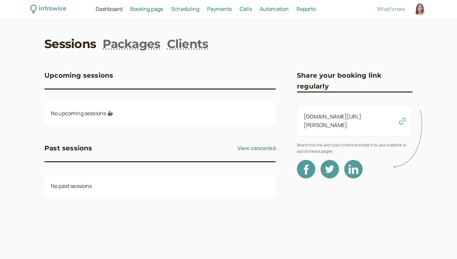
click at [186, 8] on span "Scheduling" at bounding box center [185, 8] width 28 height 7
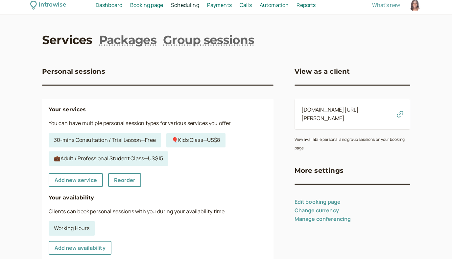
scroll to position [26, 0]
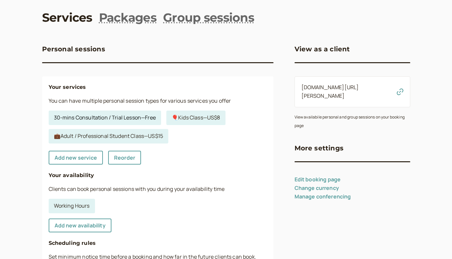
click at [86, 120] on link "30-mins Consultation / Trial Lesson — Free" at bounding box center [105, 117] width 112 height 14
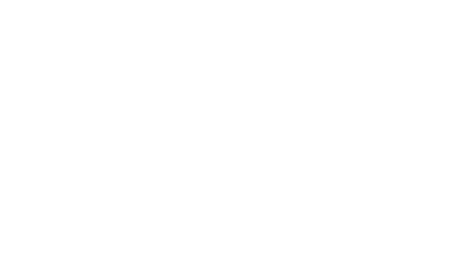
select select "30"
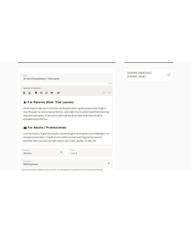
scroll to position [89, 0]
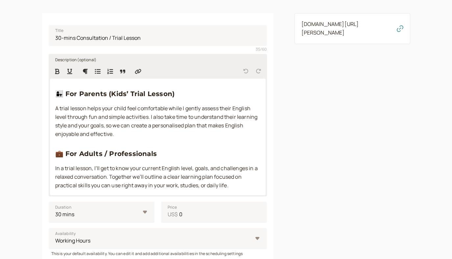
click at [64, 92] on span "👩‍👧 For Parents (Kids’ Trial Lesson)" at bounding box center [115, 94] width 120 height 8
click at [64, 155] on span "💼 For Adults / Professionals" at bounding box center [106, 153] width 102 height 8
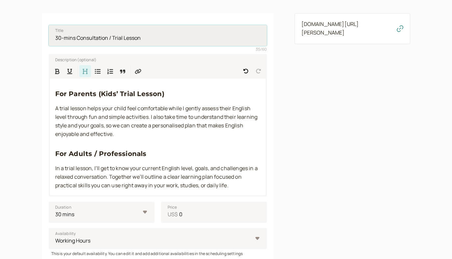
click at [56, 40] on input "30-mins Consultation / Trial Lesson" at bounding box center [158, 35] width 218 height 21
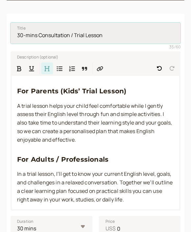
click at [17, 35] on input "30-mins Consultation / Trial Lesson" at bounding box center [96, 33] width 170 height 21
paste input "🌟"
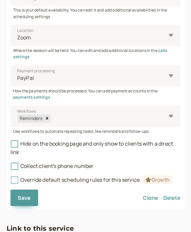
scroll to position [411, 0]
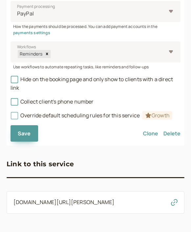
type input "🌟30-mins Consultation / Trial Lesson"
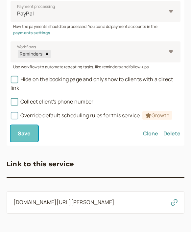
click at [25, 139] on button "Save" at bounding box center [25, 133] width 28 height 16
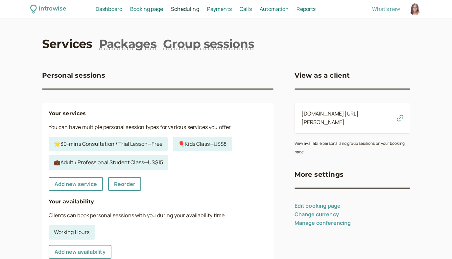
click at [359, 116] on link "[DOMAIN_NAME][URL][PERSON_NAME]" at bounding box center [329, 118] width 57 height 16
click at [401, 115] on icon "button" at bounding box center [400, 118] width 7 height 7
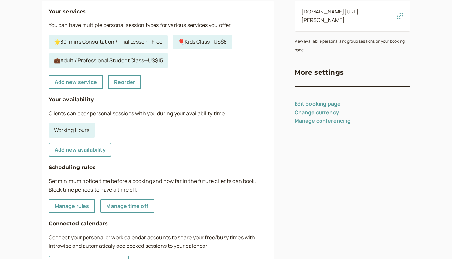
scroll to position [49, 0]
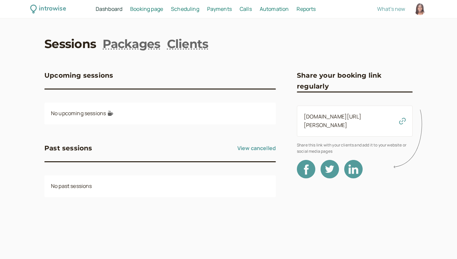
click at [180, 10] on span "Scheduling" at bounding box center [185, 8] width 28 height 7
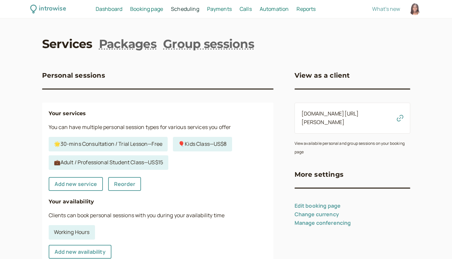
click at [151, 13] on link "Booking page Booking" at bounding box center [146, 9] width 33 height 9
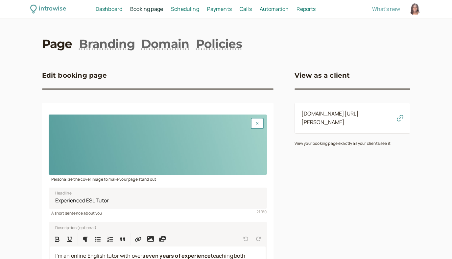
click at [112, 11] on span "Dashboard" at bounding box center [109, 8] width 27 height 7
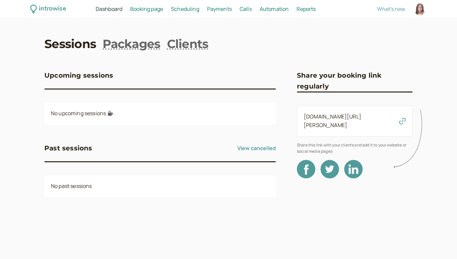
click at [144, 11] on span "Booking page" at bounding box center [146, 8] width 33 height 7
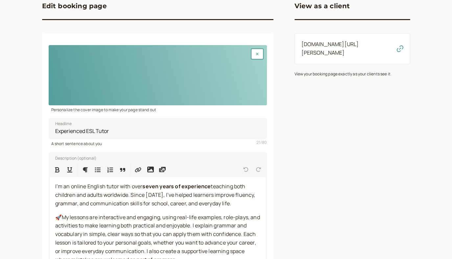
scroll to position [89, 0]
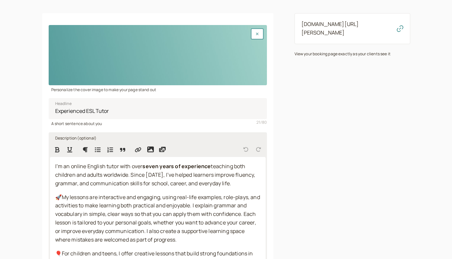
click at [128, 174] on span "teaching both children and adults worldwide. Since [DATE], I’ve helped learners…" at bounding box center [155, 174] width 201 height 24
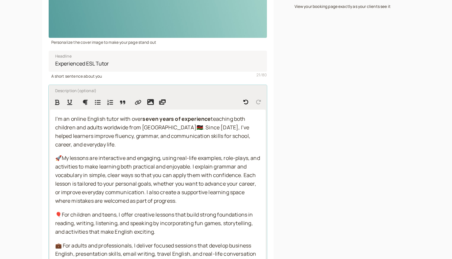
scroll to position [194, 0]
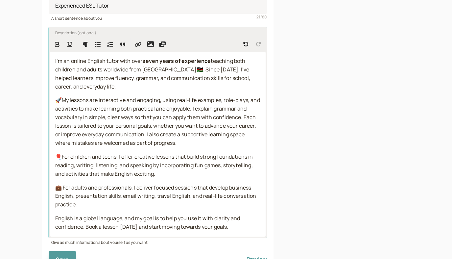
click at [168, 70] on span "teaching both children and adults worldwide from [GEOGRAPHIC_DATA]🇰🇪. Since [DA…" at bounding box center [153, 73] width 196 height 33
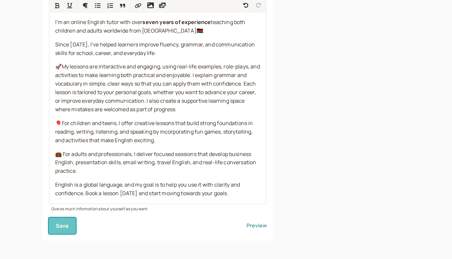
click at [66, 230] on button "Save" at bounding box center [63, 225] width 28 height 16
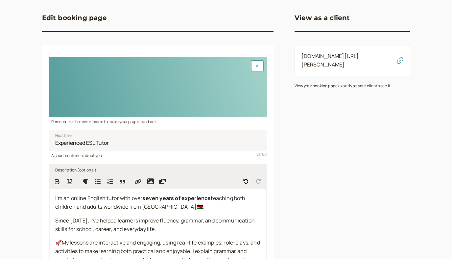
scroll to position [0, 0]
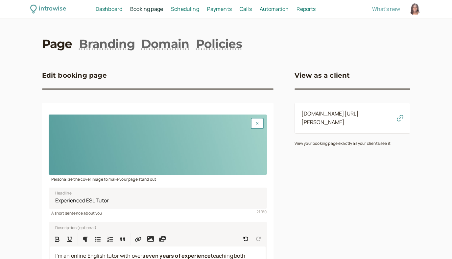
click at [121, 11] on span "Dashboard" at bounding box center [109, 8] width 27 height 7
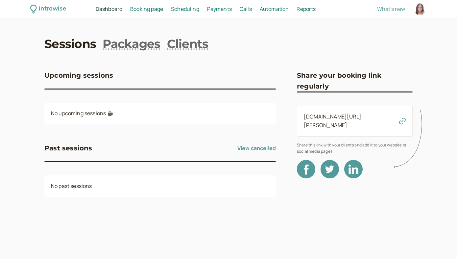
click at [403, 116] on icon at bounding box center [409, 138] width 33 height 65
click at [403, 119] on icon at bounding box center [409, 138] width 33 height 65
click at [400, 118] on icon at bounding box center [409, 138] width 33 height 65
click at [341, 119] on link "[DOMAIN_NAME][URL][PERSON_NAME]" at bounding box center [332, 121] width 57 height 16
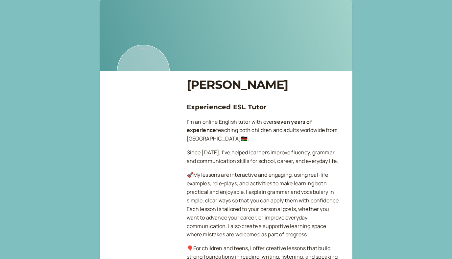
scroll to position [37, 0]
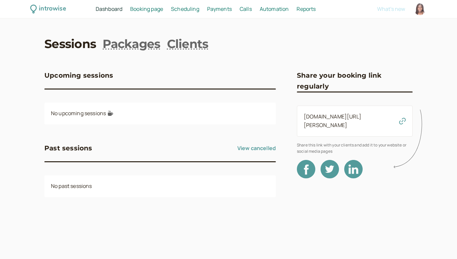
click at [117, 11] on span "Dashboard" at bounding box center [109, 8] width 27 height 7
click at [148, 12] on span "Booking page" at bounding box center [146, 8] width 33 height 7
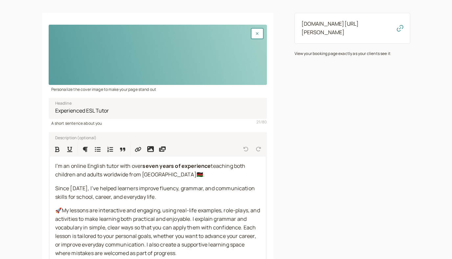
scroll to position [121, 0]
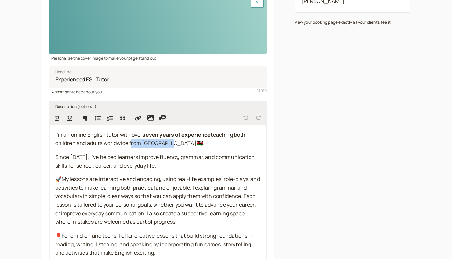
drag, startPoint x: 129, startPoint y: 144, endPoint x: 162, endPoint y: 144, distance: 32.9
click at [162, 144] on span "teaching both children and adults worldwide from [GEOGRAPHIC_DATA]🇰🇪." at bounding box center [150, 139] width 191 height 16
click at [120, 136] on span "I’m an online English tutor with over" at bounding box center [98, 134] width 87 height 7
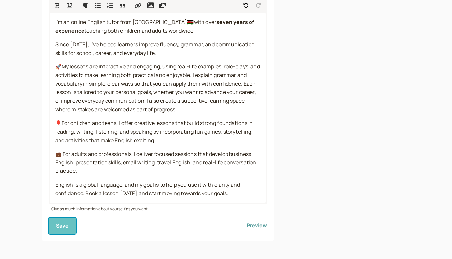
scroll to position [231, 0]
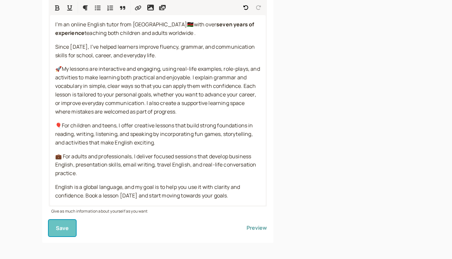
click at [58, 225] on span "Save" at bounding box center [62, 227] width 13 height 7
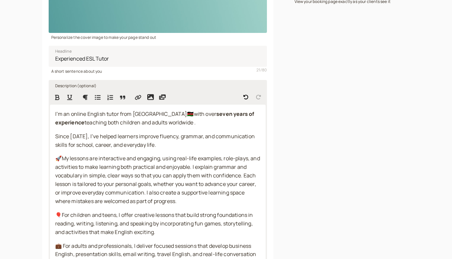
scroll to position [47, 0]
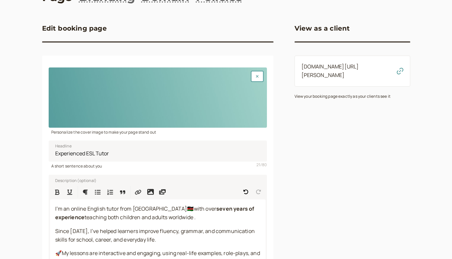
click at [357, 70] on link "[DOMAIN_NAME][URL][PERSON_NAME]" at bounding box center [329, 71] width 57 height 16
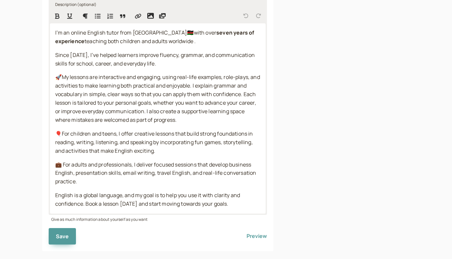
scroll to position [165, 0]
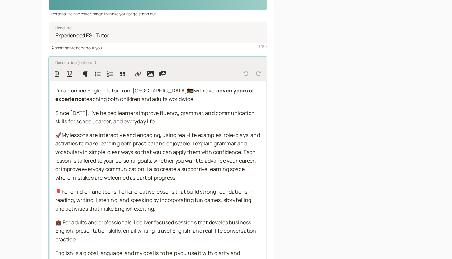
click at [140, 75] on icon "Insert Link" at bounding box center [138, 73] width 6 height 5
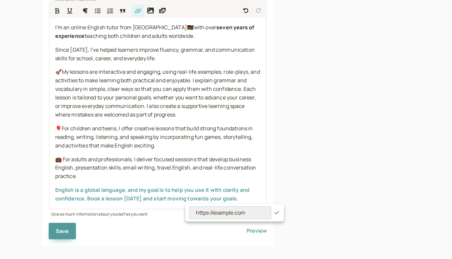
click at [209, 215] on input at bounding box center [229, 212] width 81 height 12
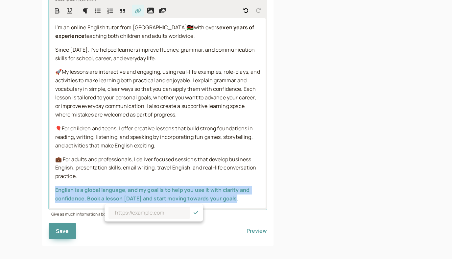
drag, startPoint x: 74, startPoint y: 191, endPoint x: 234, endPoint y: 200, distance: 160.6
click at [234, 200] on div "I’m an online English tutor from [GEOGRAPHIC_DATA]🇰🇪with over seven years of ex…" at bounding box center [158, 113] width 216 height 190
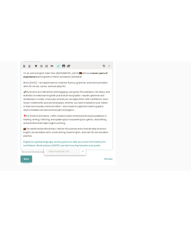
scroll to position [225, 0]
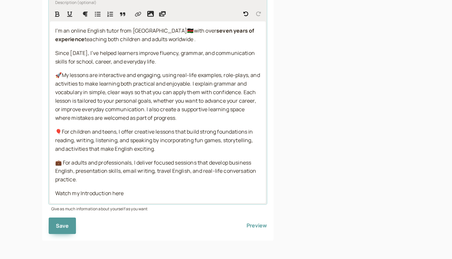
click at [140, 10] on button "Insert Link" at bounding box center [138, 14] width 12 height 12
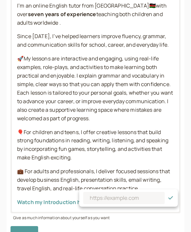
scroll to position [247, 0]
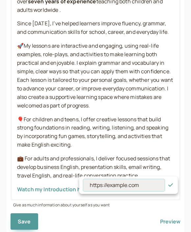
click at [118, 185] on input at bounding box center [123, 185] width 81 height 12
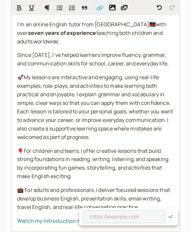
paste input "[URL][DOMAIN_NAME]"
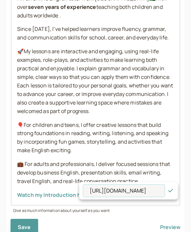
scroll to position [241, 0]
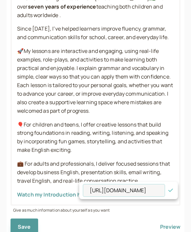
type input "[URL][DOMAIN_NAME]"
click at [173, 191] on icon "button" at bounding box center [170, 190] width 7 height 5
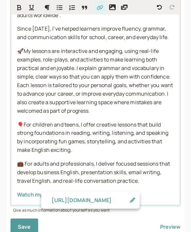
click at [163, 191] on p "Watch my Introduction here" at bounding box center [95, 195] width 157 height 9
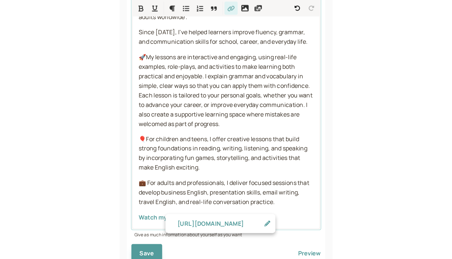
scroll to position [225, 0]
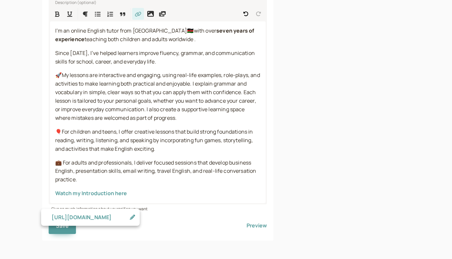
click at [350, 161] on div "View as a client [DOMAIN_NAME][URL][PERSON_NAME] View your booking page exactly…" at bounding box center [352, 36] width 116 height 408
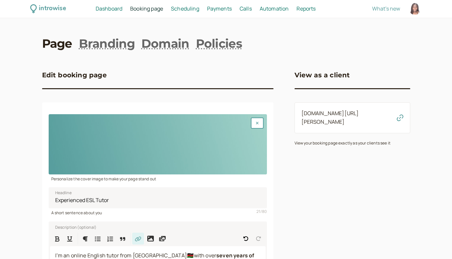
scroll to position [0, 0]
click at [359, 115] on link "[DOMAIN_NAME][URL][PERSON_NAME]" at bounding box center [329, 118] width 57 height 16
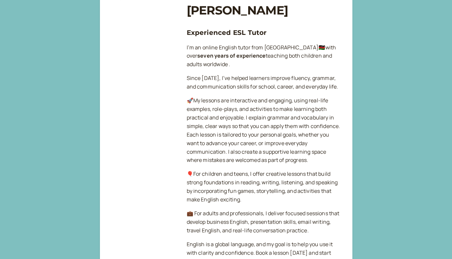
scroll to position [117, 0]
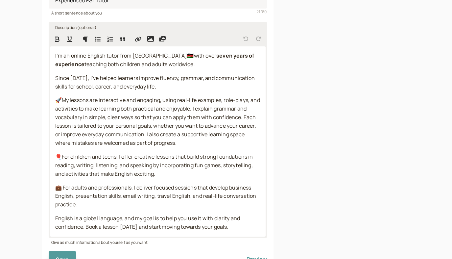
scroll to position [233, 0]
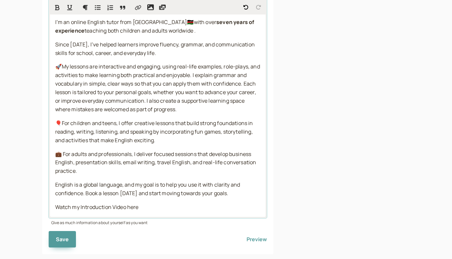
click at [135, 6] on icon "Insert Link" at bounding box center [138, 8] width 7 height 6
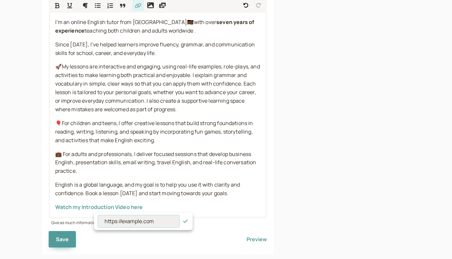
scroll to position [231, 0]
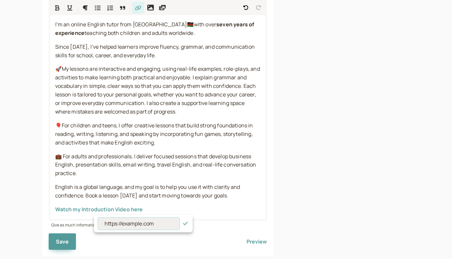
click at [142, 222] on input at bounding box center [138, 223] width 81 height 12
paste input "[URL][DOMAIN_NAME]"
type input "[URL][DOMAIN_NAME]"
click at [185, 224] on icon "button" at bounding box center [185, 222] width 5 height 3
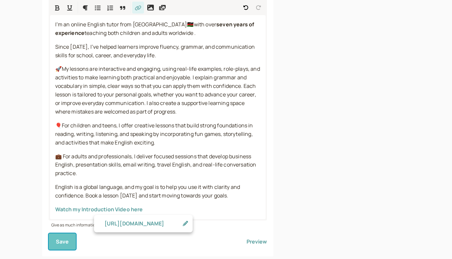
click at [61, 240] on span "Save" at bounding box center [62, 241] width 13 height 7
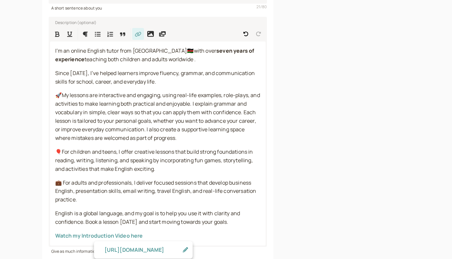
click at [323, 200] on div "View as a client [DOMAIN_NAME][URL][PERSON_NAME] View your booking page exactly…" at bounding box center [352, 67] width 116 height 430
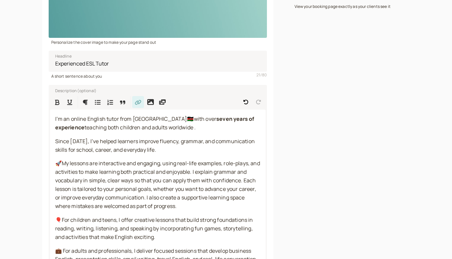
scroll to position [105, 0]
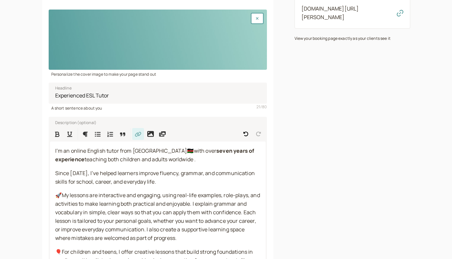
click at [359, 11] on link "[DOMAIN_NAME][URL][PERSON_NAME]" at bounding box center [329, 13] width 57 height 16
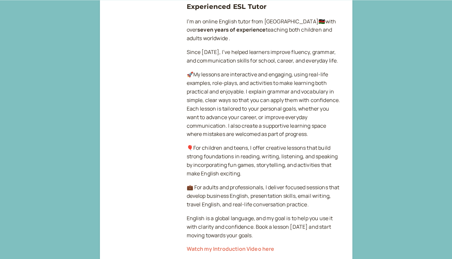
scroll to position [78, 0]
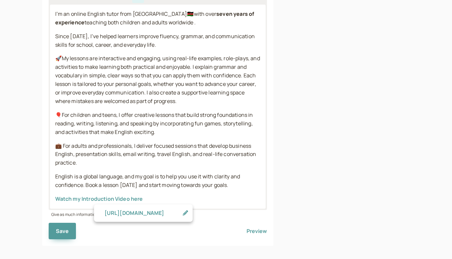
scroll to position [247, 0]
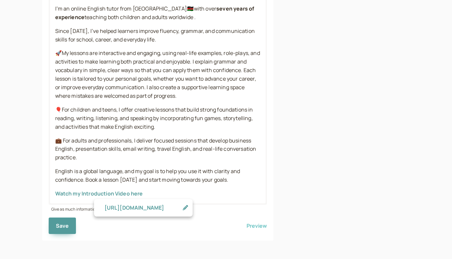
click at [252, 224] on form "Personalize the cover image to make your page stand out Experienced ESL Tutor H…" at bounding box center [158, 47] width 218 height 371
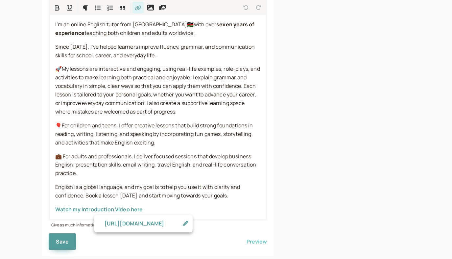
click at [262, 239] on button "Preview" at bounding box center [256, 241] width 20 height 16
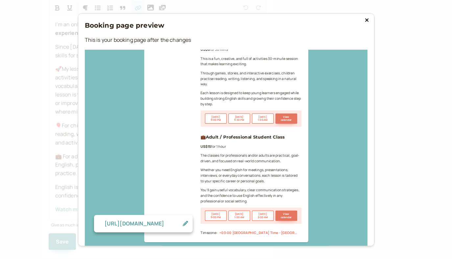
scroll to position [586, 0]
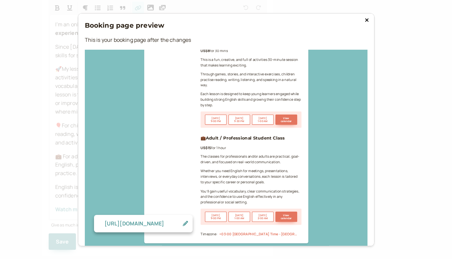
click at [365, 20] on icon at bounding box center [366, 19] width 3 height 3
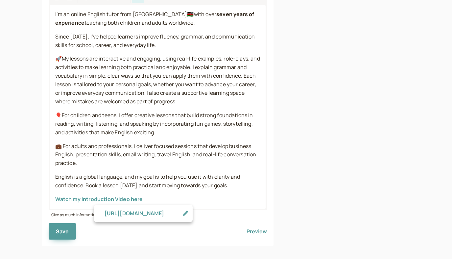
scroll to position [247, 0]
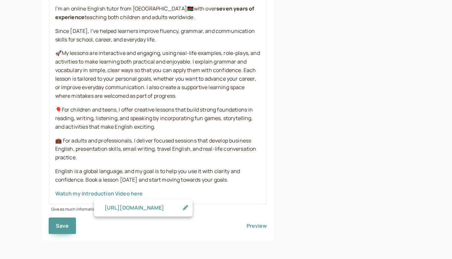
click at [126, 243] on div "introwise Dashboard Dashboard Booking page Booking Scheduling Scheduling Paymen…" at bounding box center [226, 5] width 452 height 505
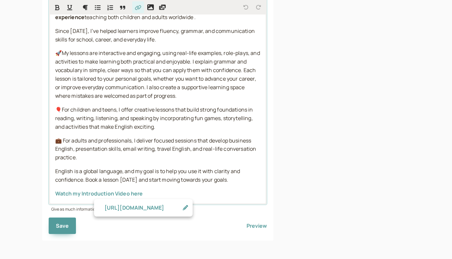
click at [149, 192] on p "Watch my Introduction Video here" at bounding box center [157, 193] width 205 height 9
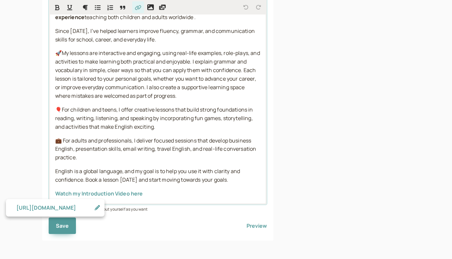
click at [55, 194] on div "I’m an online English tutor from Kenya🇰🇪with over seven years of experience tea…" at bounding box center [158, 101] width 216 height 204
click at [234, 177] on p "English is a global language, and my goal is to help you use it with clarity an…" at bounding box center [157, 175] width 205 height 17
click at [166, 194] on p "Watch my Introduction Video here" at bounding box center [157, 193] width 205 height 9
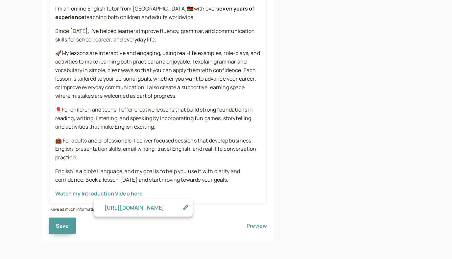
click at [223, 217] on form "Personalize the cover image to make your page stand out Experienced ESL Tutor H…" at bounding box center [158, 47] width 218 height 371
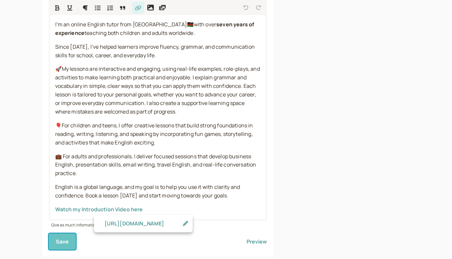
click at [60, 241] on span "Save" at bounding box center [62, 241] width 13 height 7
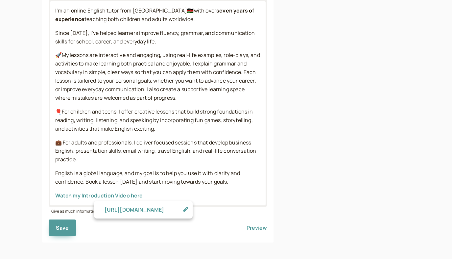
scroll to position [247, 0]
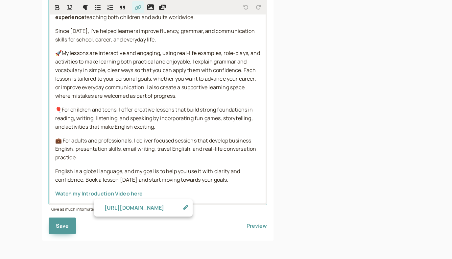
click at [214, 198] on div "I’m an online English tutor from Kenya🇰🇪with over seven years of experience tea…" at bounding box center [158, 101] width 216 height 204
click at [56, 193] on span "Watch my Introduction Video here" at bounding box center [99, 193] width 88 height 7
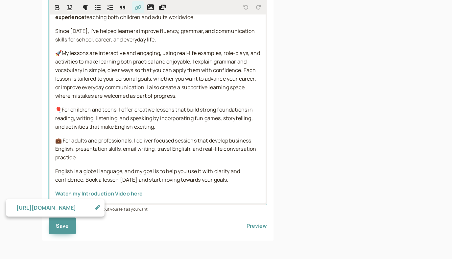
scroll to position [242, 0]
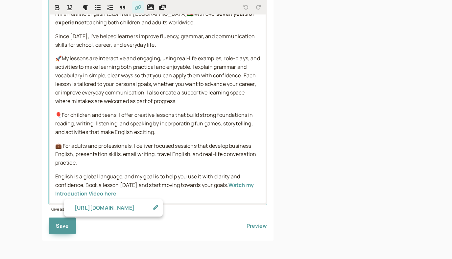
click at [112, 195] on span "Watch my Introduction Video here" at bounding box center [155, 189] width 200 height 16
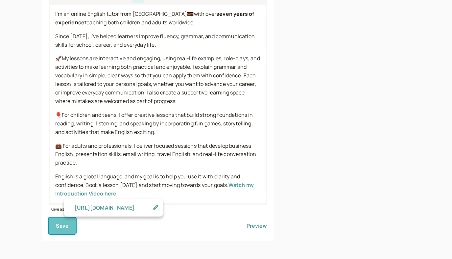
scroll to position [231, 0]
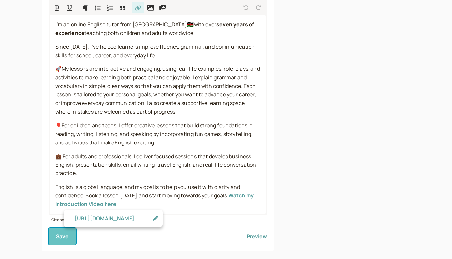
click at [67, 225] on body "introwise Dashboard Dashboard Booking page Booking Scheduling Scheduling Paymen…" at bounding box center [226, 19] width 452 height 500
click at [65, 237] on span "Save" at bounding box center [62, 235] width 13 height 7
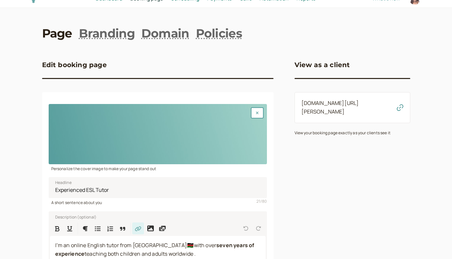
scroll to position [5, 0]
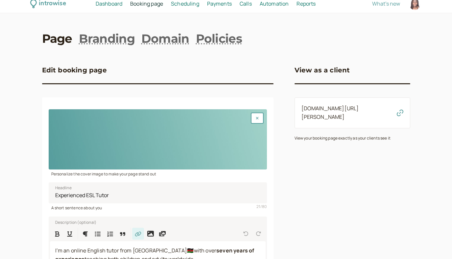
click at [329, 113] on div "[DOMAIN_NAME][URL][PERSON_NAME]" at bounding box center [352, 112] width 116 height 31
click at [319, 113] on div "[DOMAIN_NAME][URL][PERSON_NAME]" at bounding box center [352, 112] width 116 height 31
click at [321, 109] on link "[DOMAIN_NAME][URL][PERSON_NAME]" at bounding box center [329, 112] width 57 height 16
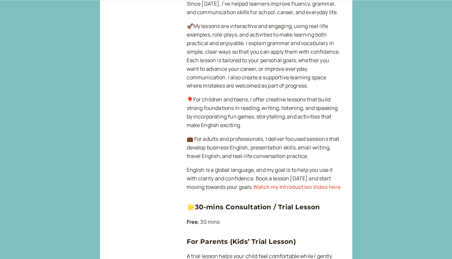
scroll to position [164, 0]
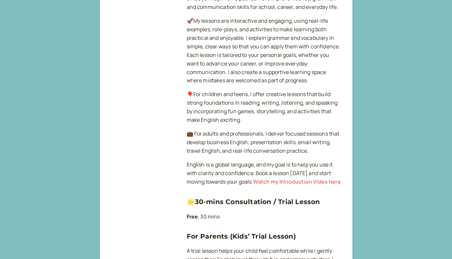
click at [269, 178] on link "Watch my Introduction Video here" at bounding box center [297, 181] width 88 height 7
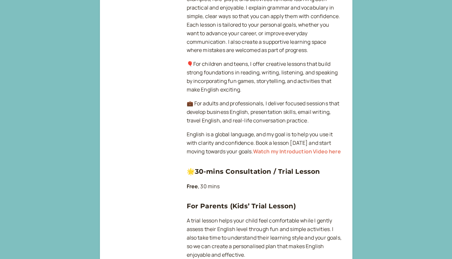
scroll to position [201, 0]
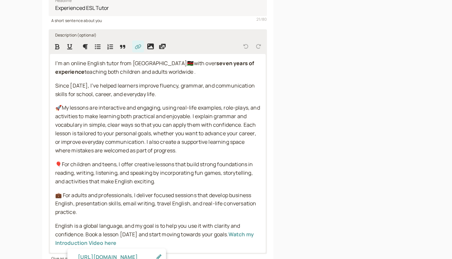
scroll to position [210, 0]
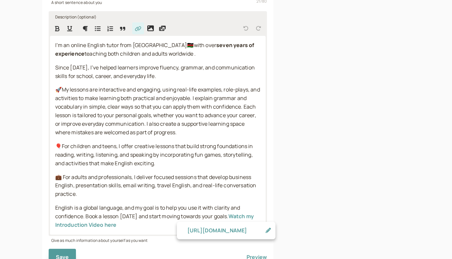
click at [227, 216] on span "Watch my Introduction Video here" at bounding box center [155, 220] width 200 height 16
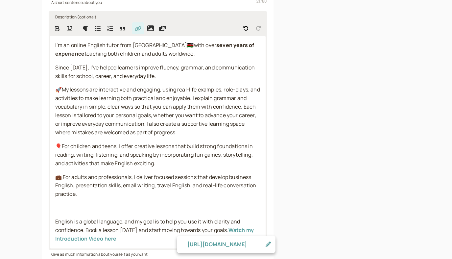
click at [55, 222] on span "English is a global language, and my goal is to help you use it with clarity an…" at bounding box center [148, 225] width 186 height 16
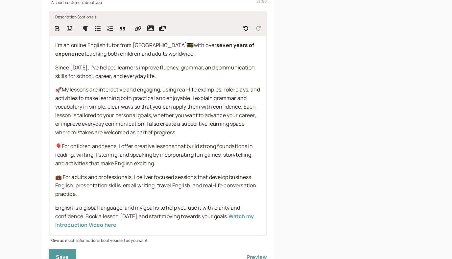
click at [225, 217] on span "English is a global language, and my goal is to help you use it with clarity an…" at bounding box center [148, 212] width 186 height 16
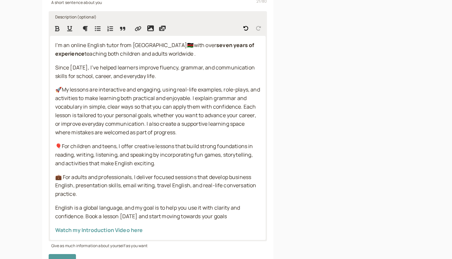
click at [252, 216] on p "English is a global language, and my goal is to help you use it with clarity an…" at bounding box center [157, 211] width 205 height 17
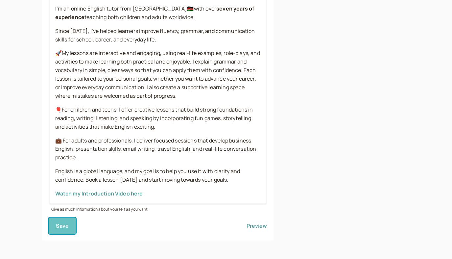
click at [66, 225] on form "Personalize the cover image to make your page stand out Experienced ESL Tutor H…" at bounding box center [158, 47] width 218 height 371
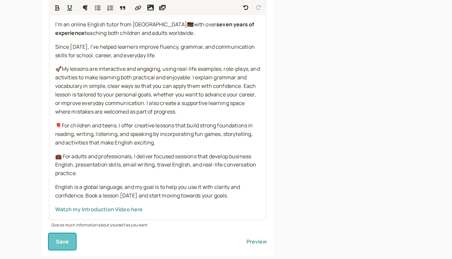
click at [62, 238] on span "Save" at bounding box center [62, 241] width 13 height 7
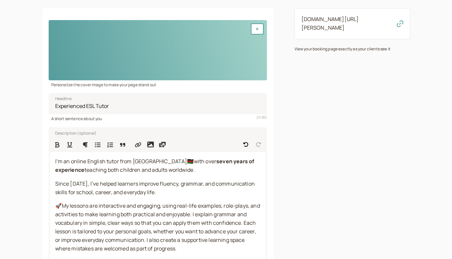
click at [359, 21] on link "[DOMAIN_NAME][URL][PERSON_NAME]" at bounding box center [329, 23] width 57 height 16
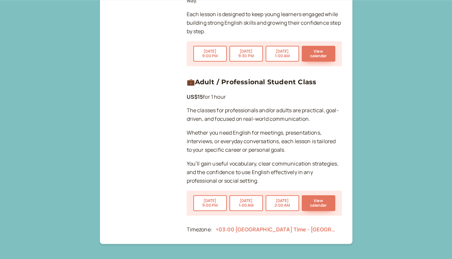
scroll to position [609, 0]
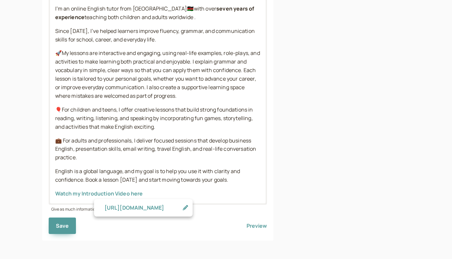
scroll to position [247, 0]
click at [230, 181] on p "English is a global language, and my goal is to help you use it with clarity an…" at bounding box center [157, 175] width 205 height 17
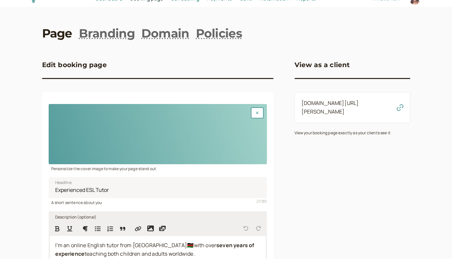
scroll to position [0, 0]
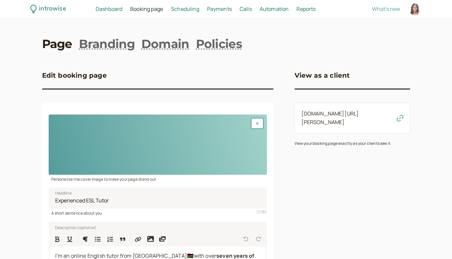
click at [185, 13] on link "Scheduling Scheduling" at bounding box center [185, 9] width 28 height 9
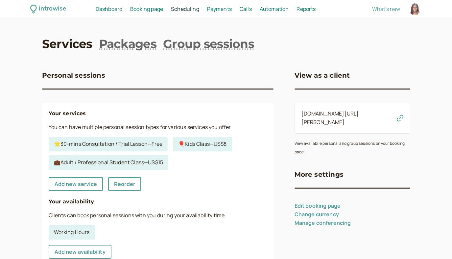
click at [142, 12] on span "Booking page" at bounding box center [146, 8] width 33 height 7
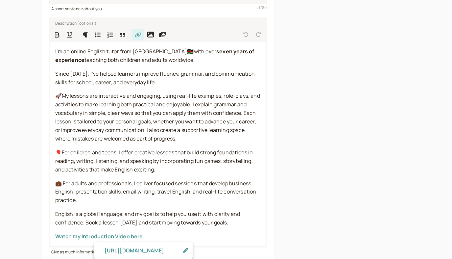
scroll to position [247, 0]
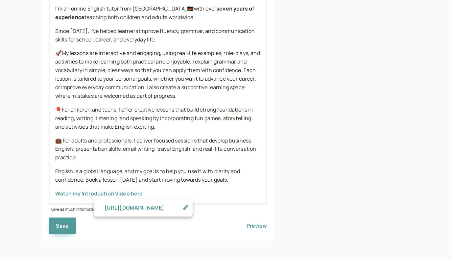
click at [231, 179] on p "English is a global language, and my goal is to help you use it with clarity an…" at bounding box center [157, 175] width 205 height 17
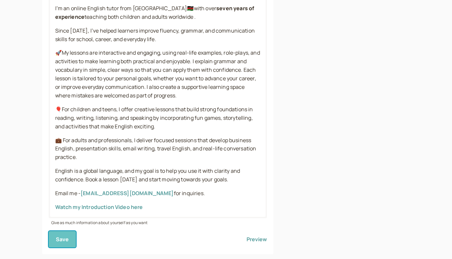
scroll to position [231, 0]
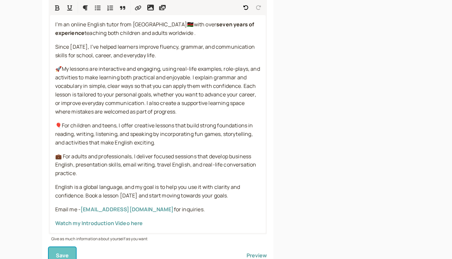
click at [54, 242] on div "Save Preview" at bounding box center [158, 252] width 218 height 22
click at [67, 254] on span "Save" at bounding box center [62, 254] width 13 height 7
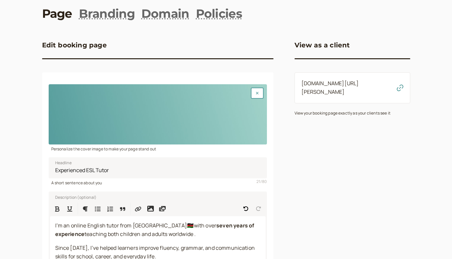
scroll to position [0, 0]
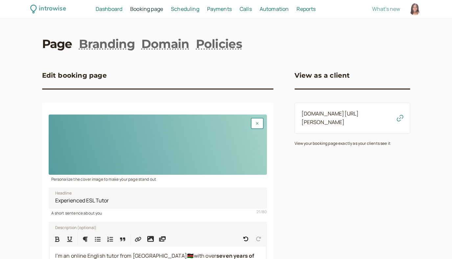
click at [358, 111] on link "[DOMAIN_NAME][URL][PERSON_NAME]" at bounding box center [329, 118] width 57 height 16
click at [401, 115] on icon "button" at bounding box center [400, 118] width 7 height 7
